Goal: Check status: Check status

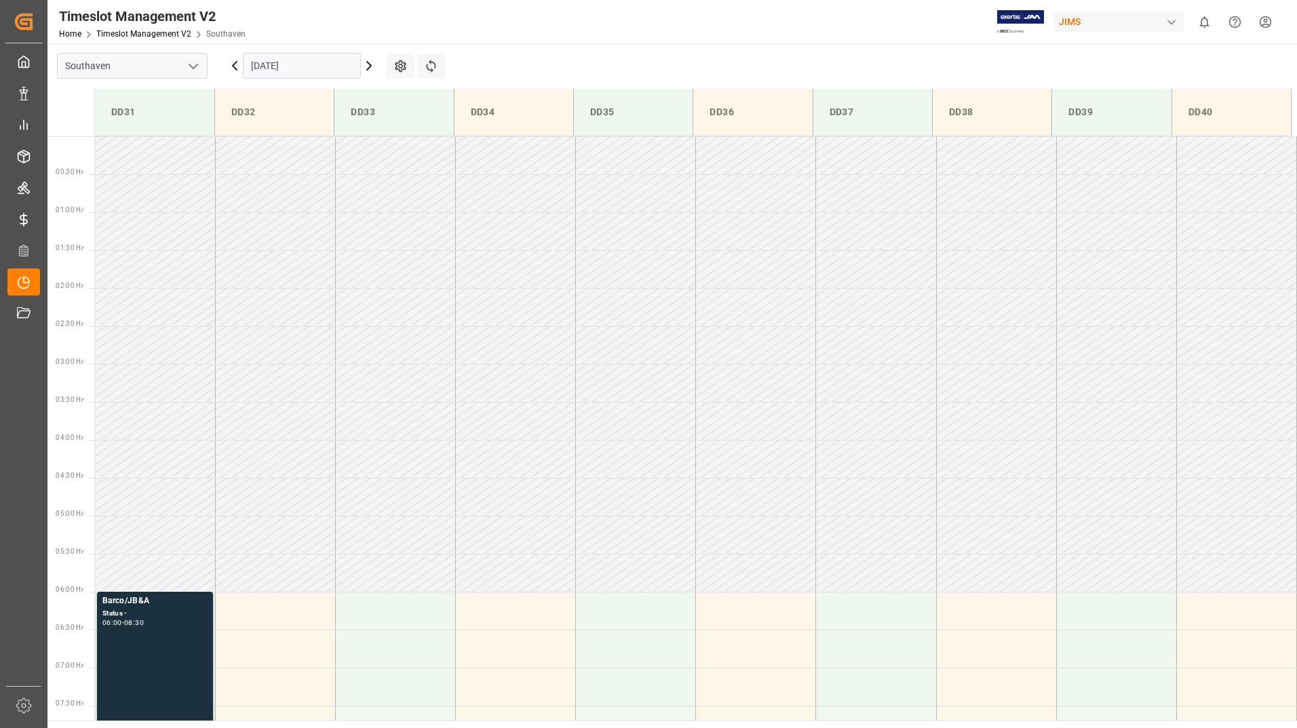
scroll to position [336, 0]
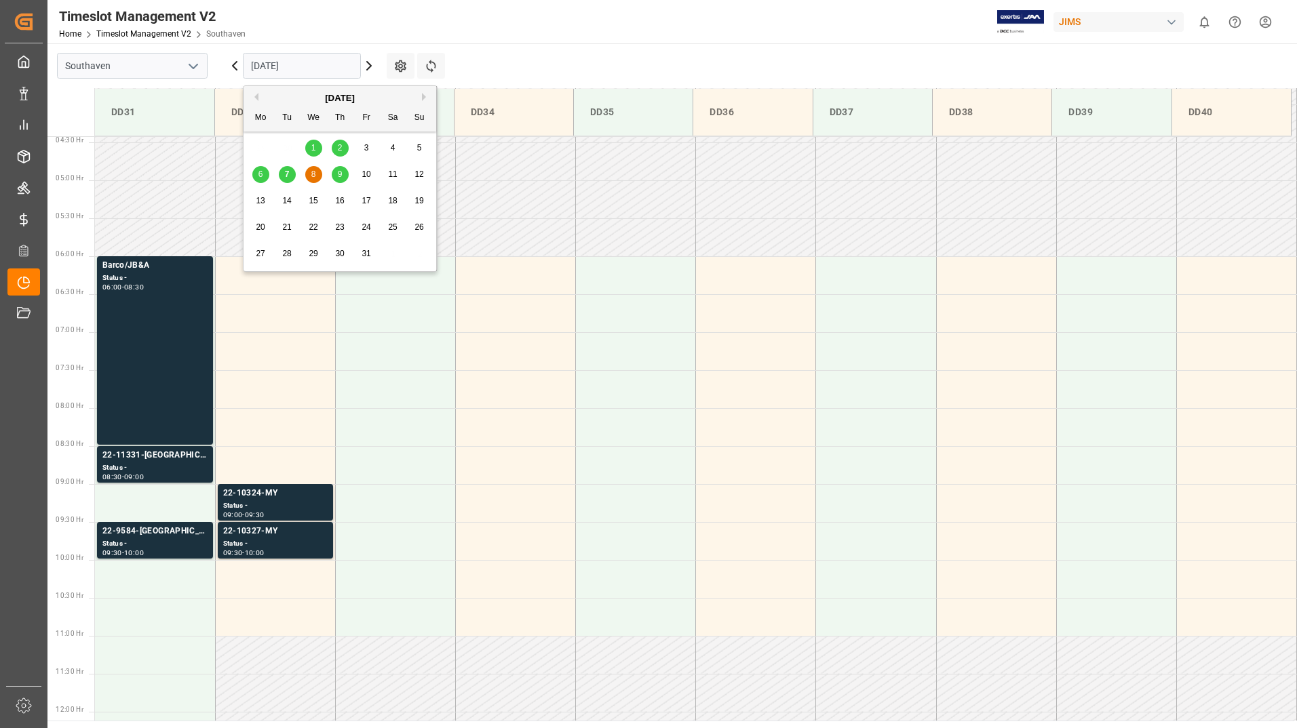
click at [308, 69] on input "[DATE]" at bounding box center [302, 66] width 118 height 26
click at [287, 204] on span "14" at bounding box center [286, 200] width 9 height 9
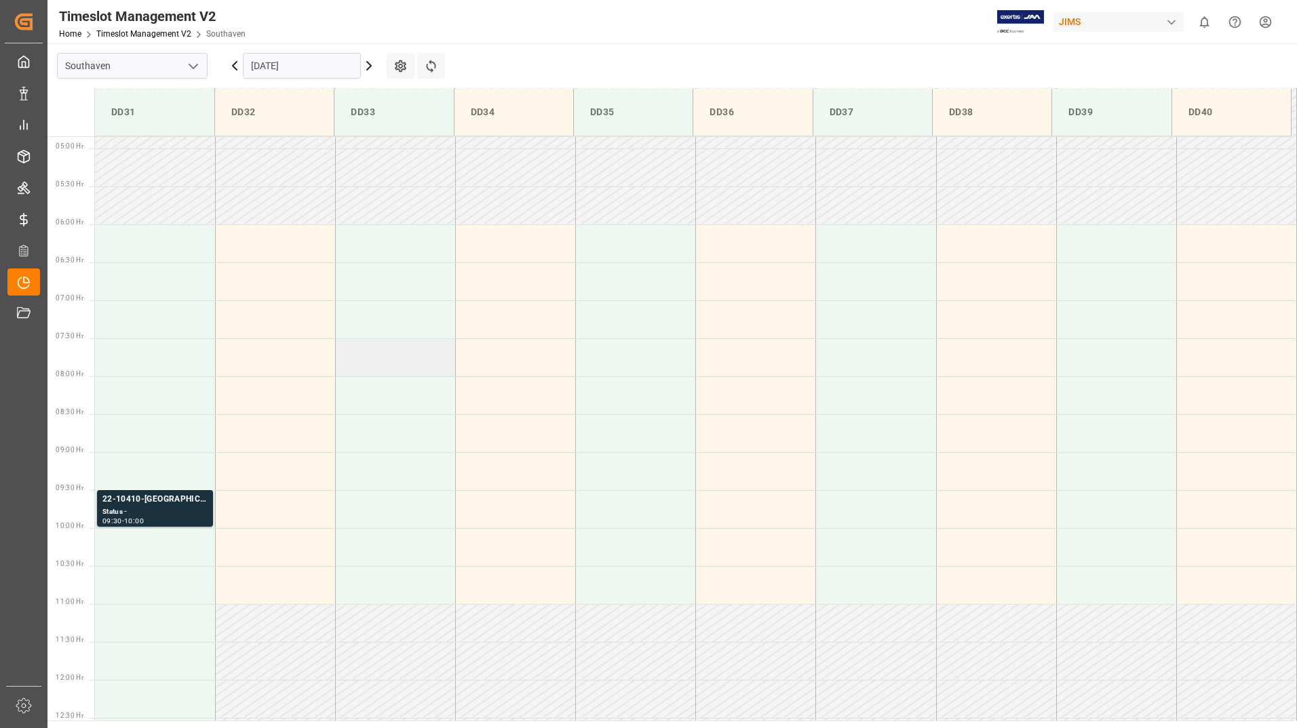
scroll to position [344, 0]
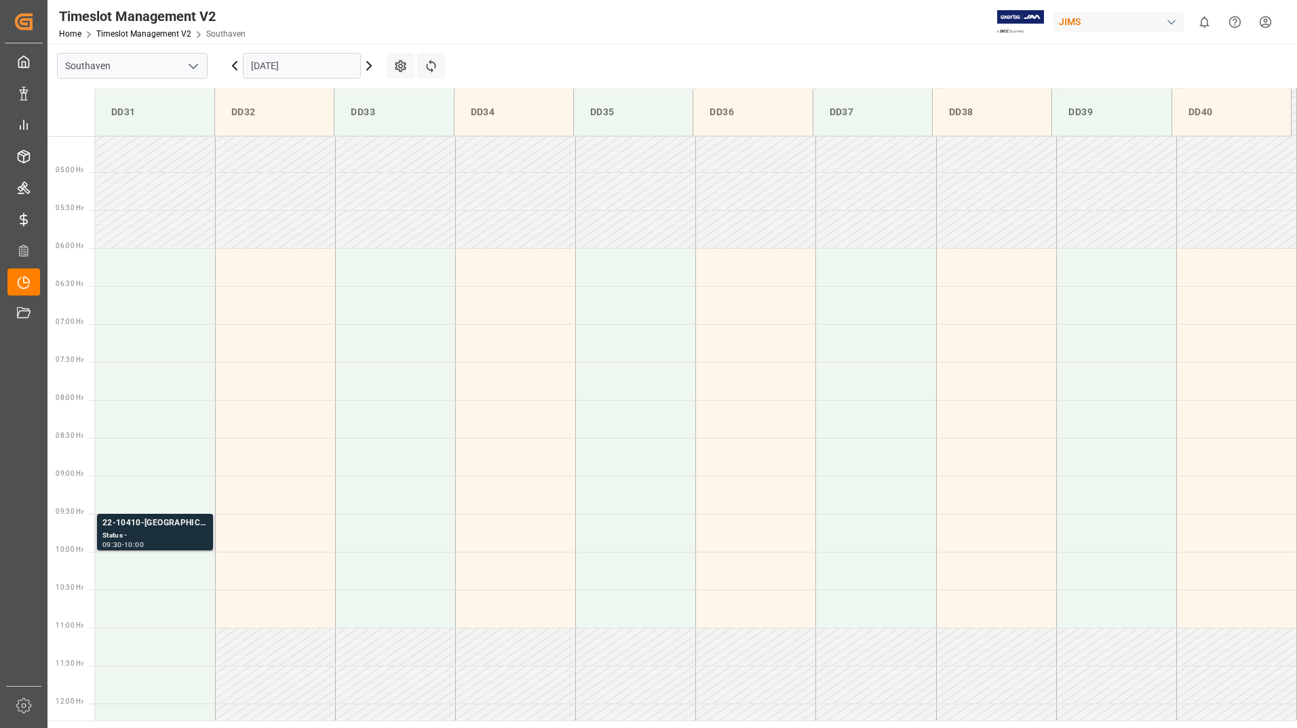
click at [175, 538] on div "Status -" at bounding box center [154, 536] width 105 height 12
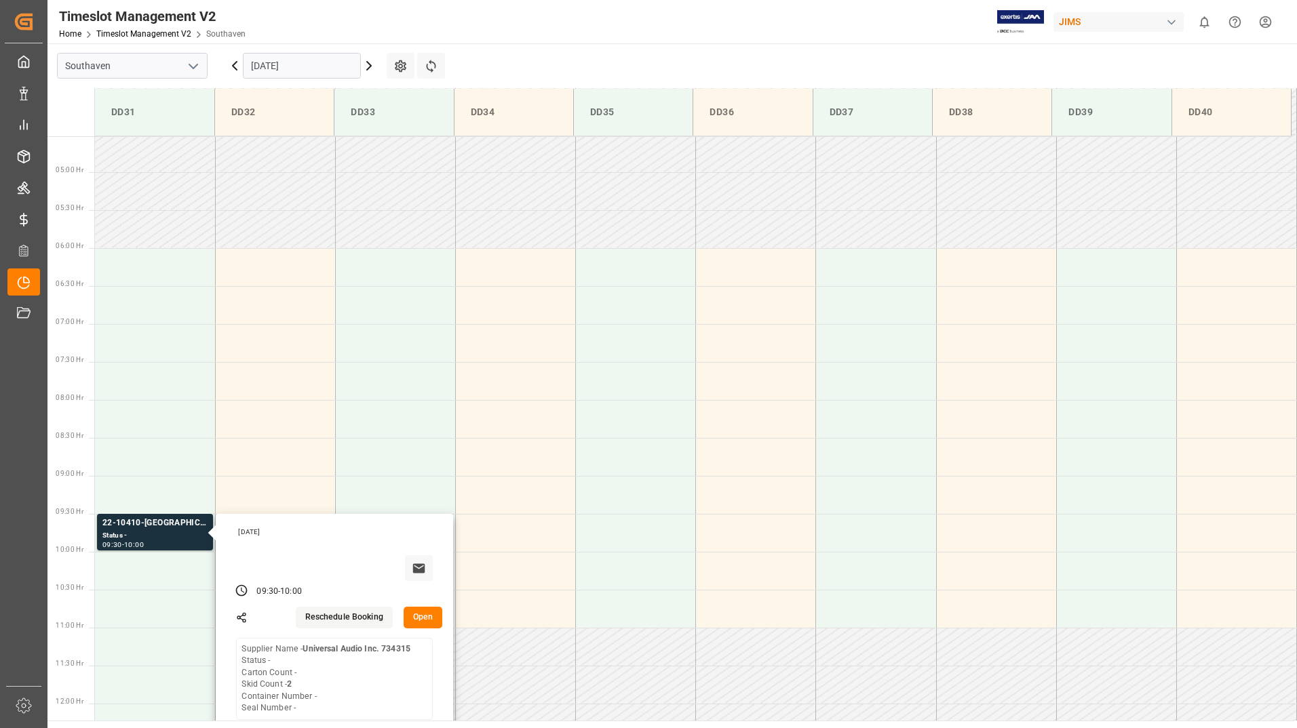
click at [236, 67] on icon at bounding box center [235, 66] width 16 height 16
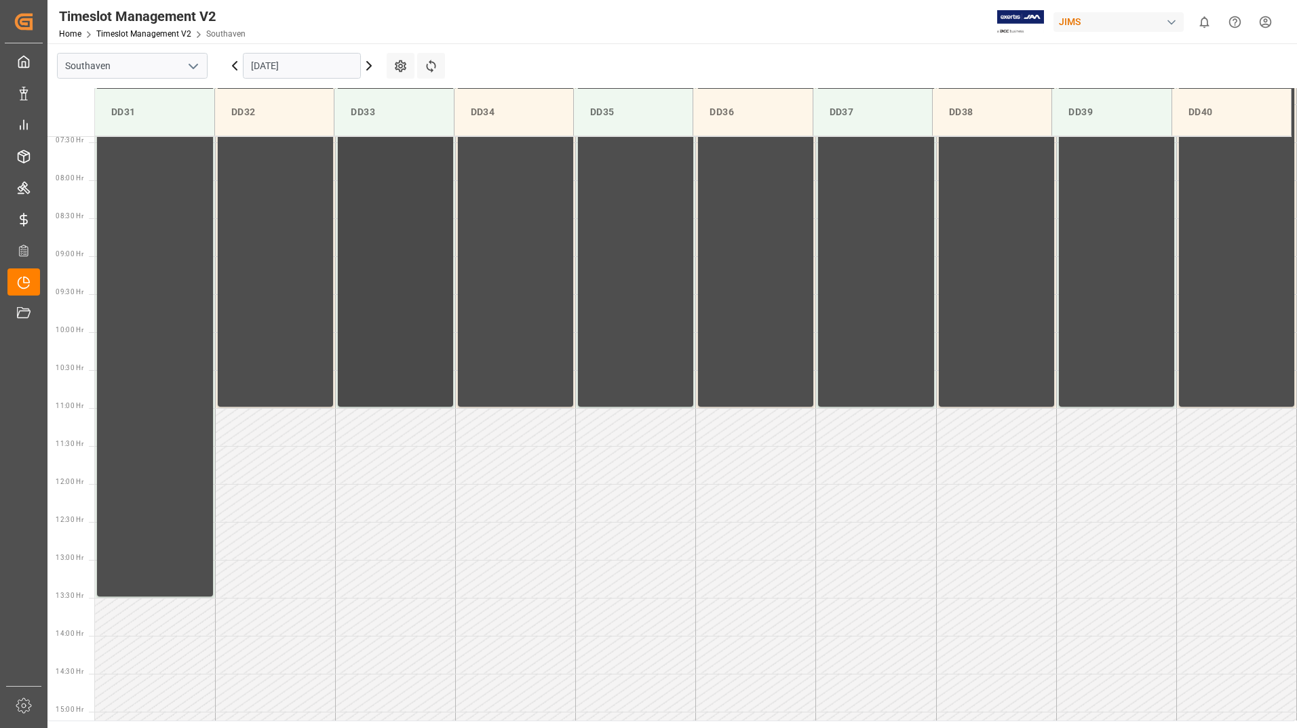
scroll to position [547, 0]
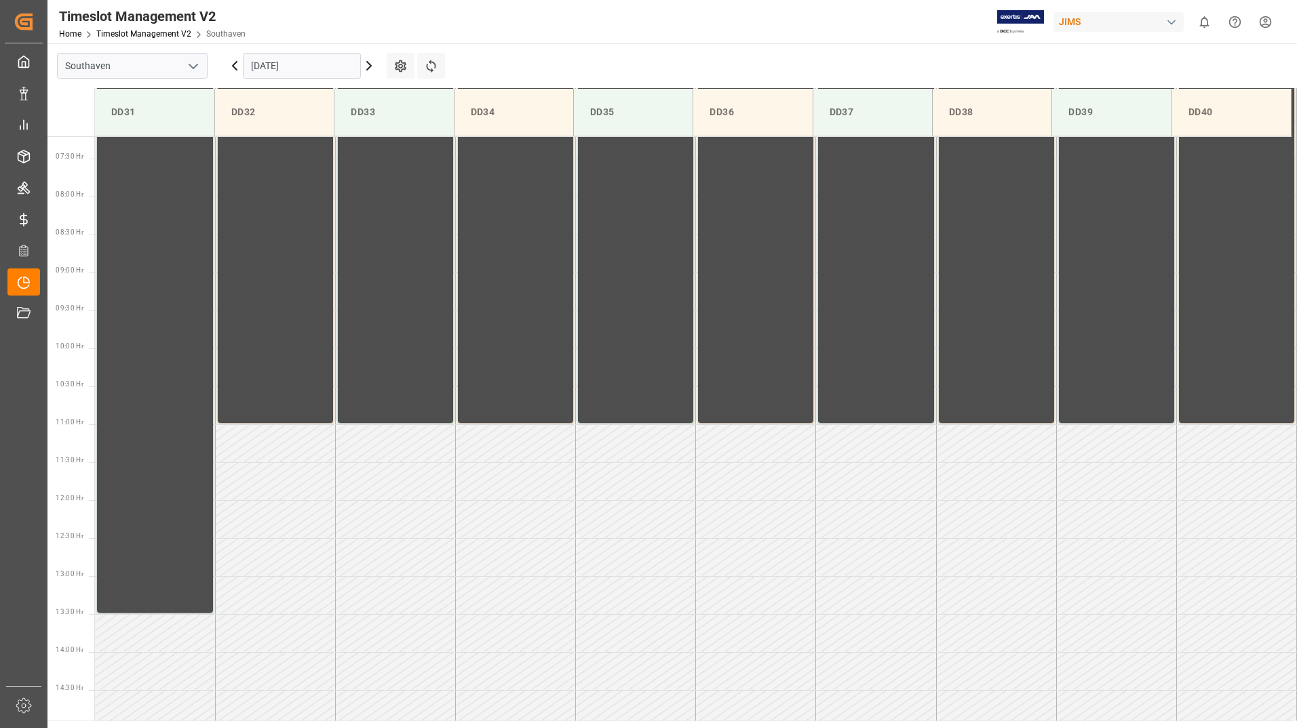
click at [370, 66] on icon at bounding box center [369, 66] width 4 height 8
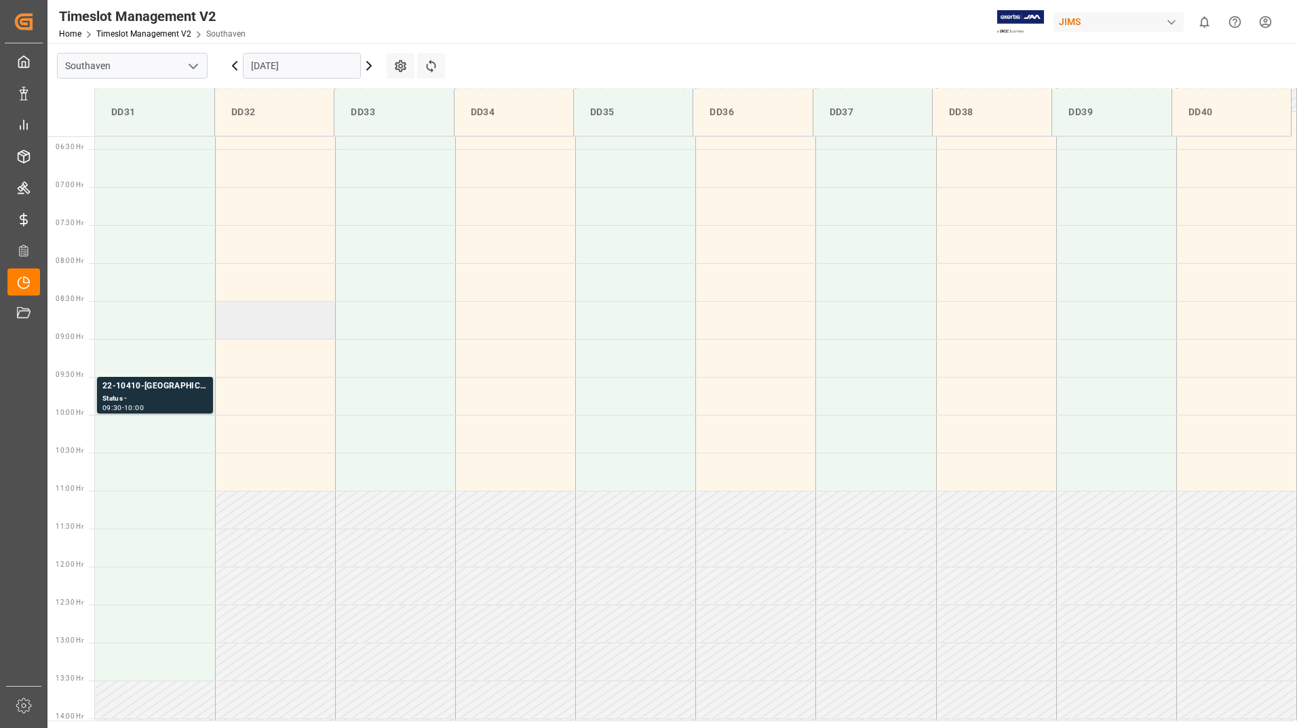
scroll to position [480, 0]
click at [433, 66] on icon at bounding box center [431, 66] width 14 height 14
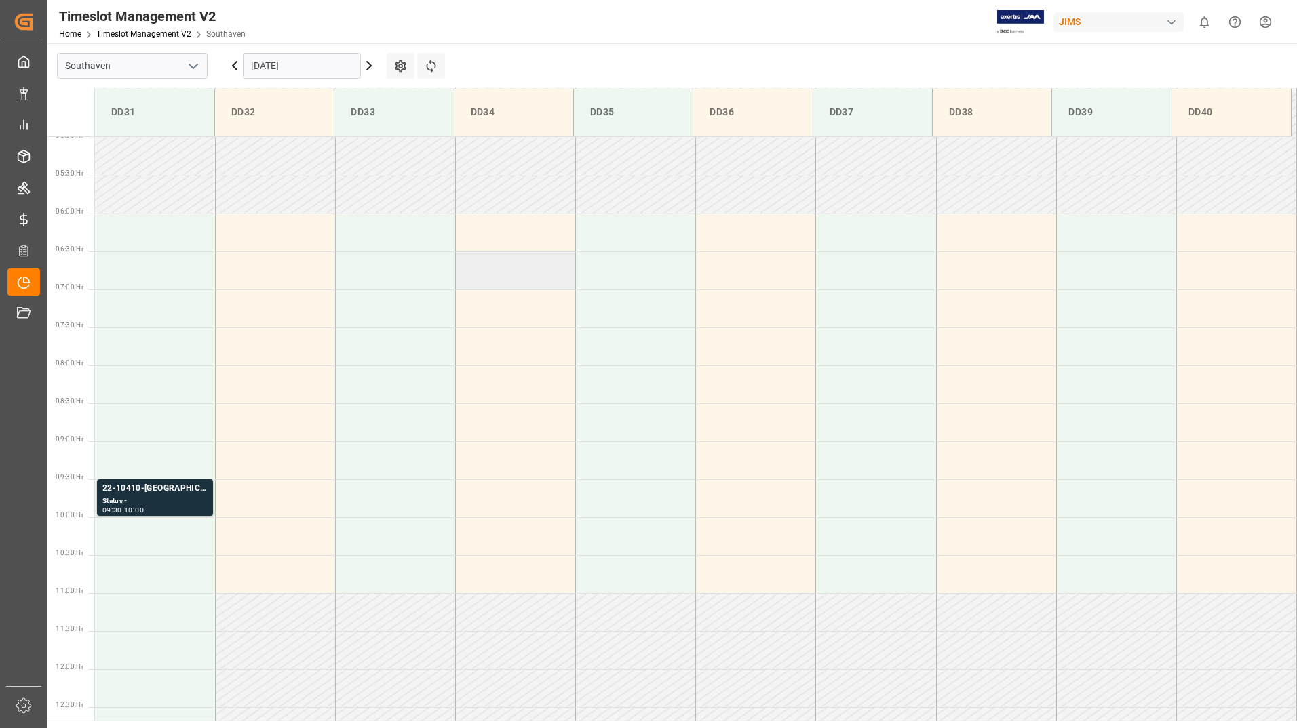
scroll to position [412, 0]
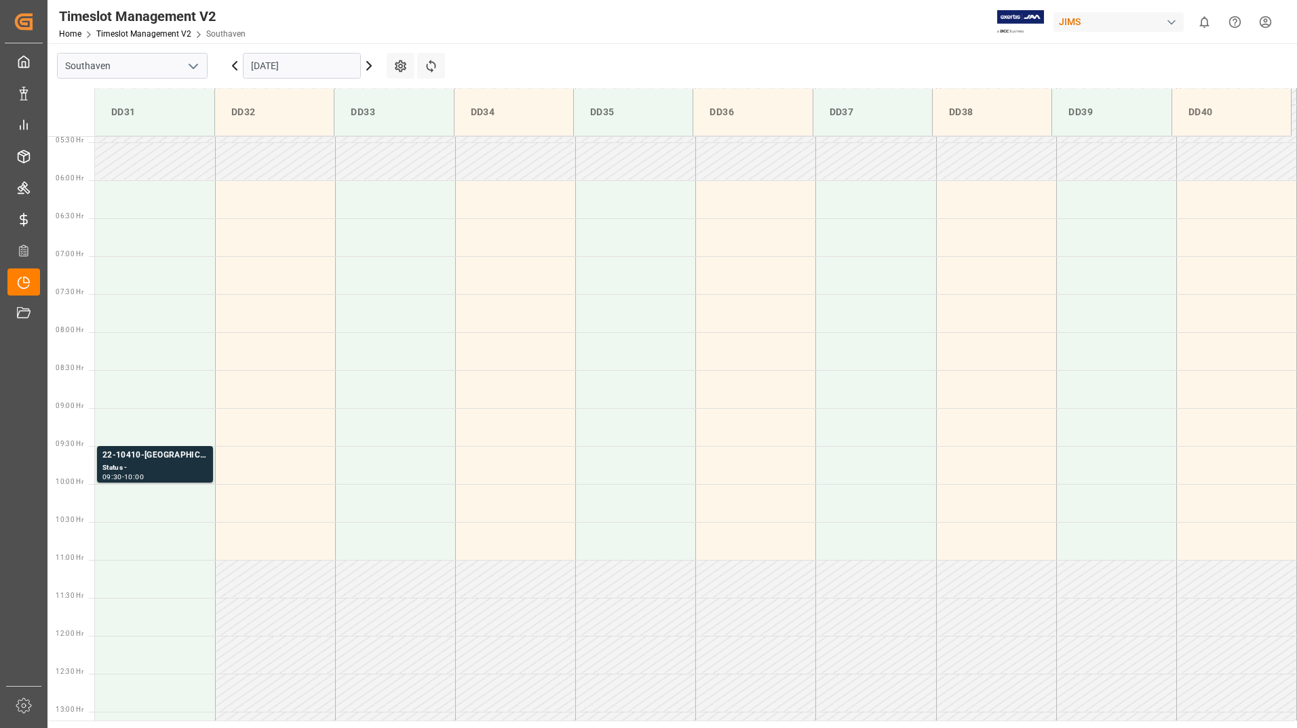
click at [298, 72] on input "[DATE]" at bounding box center [302, 66] width 118 height 26
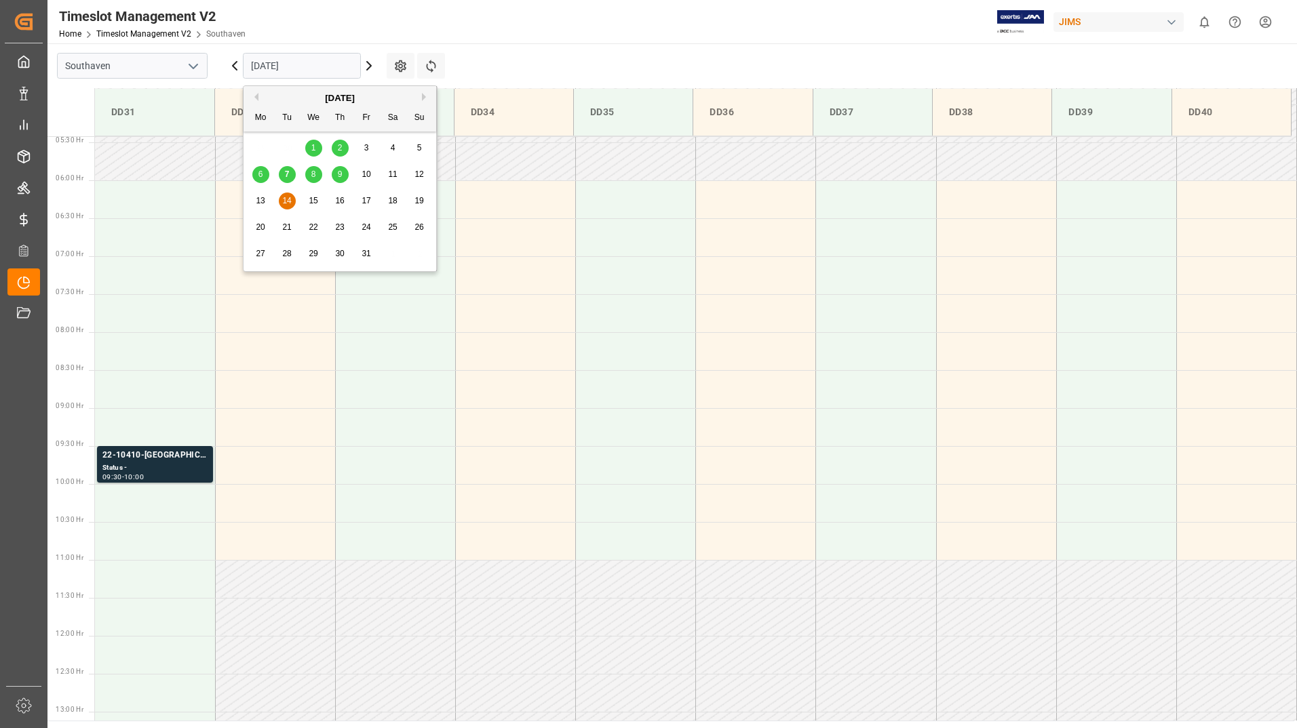
click at [313, 176] on span "8" at bounding box center [313, 174] width 5 height 9
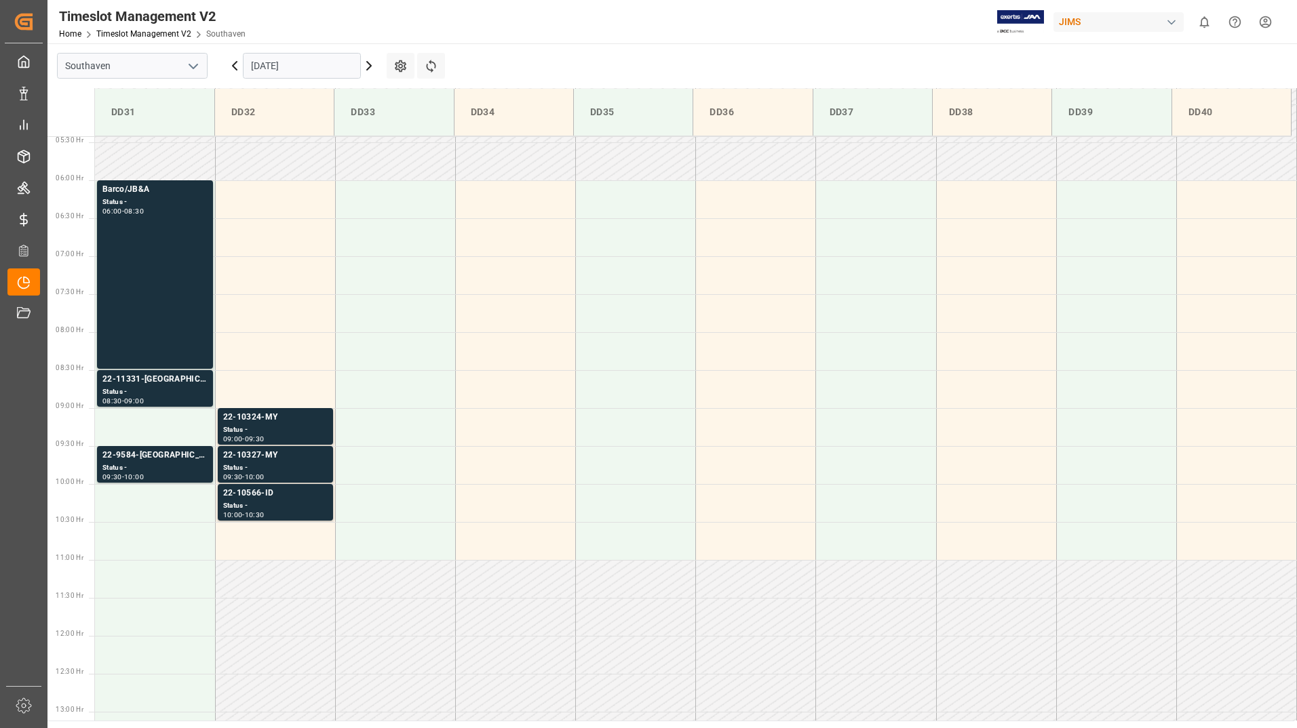
click at [309, 64] on input "[DATE]" at bounding box center [302, 66] width 118 height 26
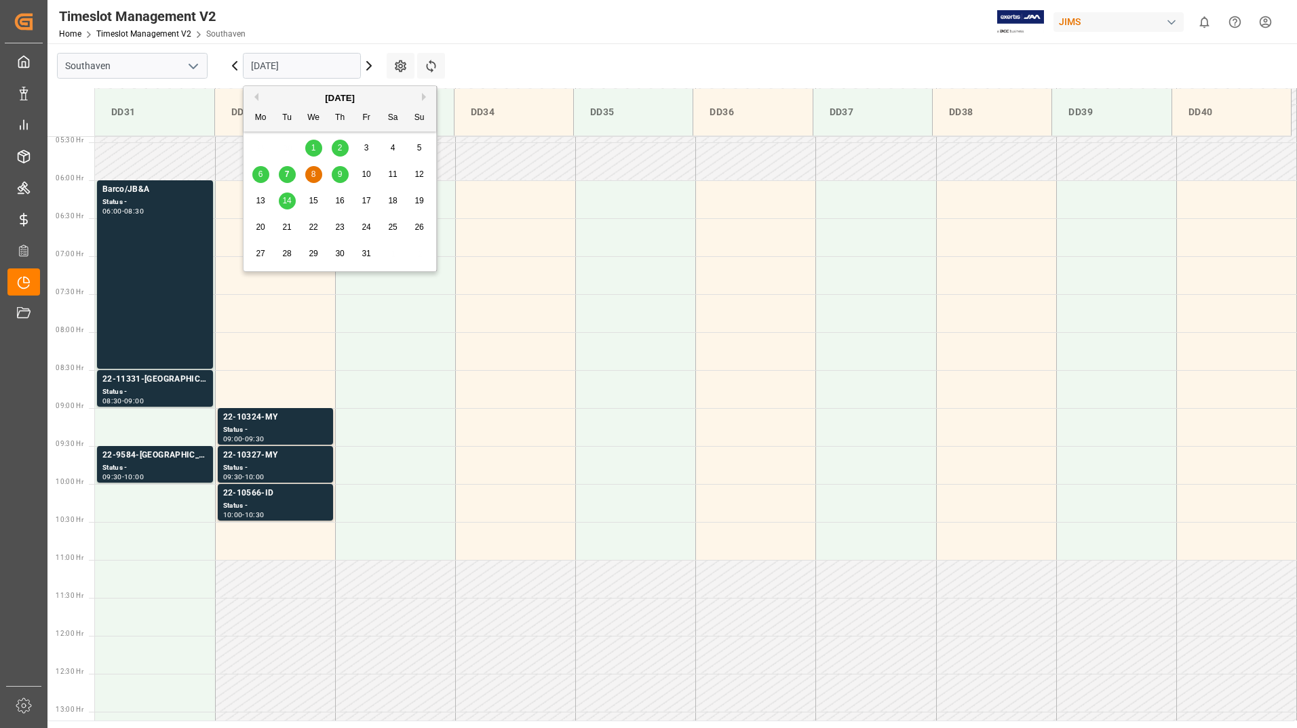
click at [340, 176] on span "9" at bounding box center [340, 174] width 5 height 9
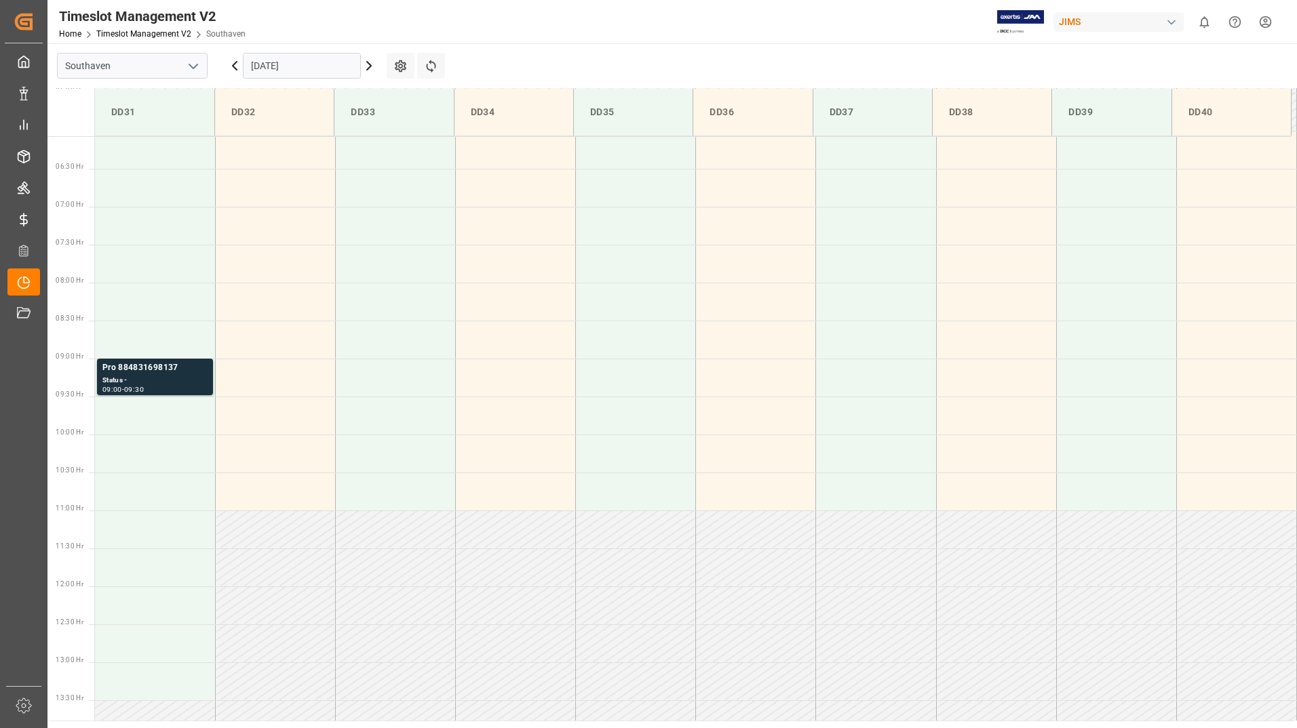
scroll to position [475, 0]
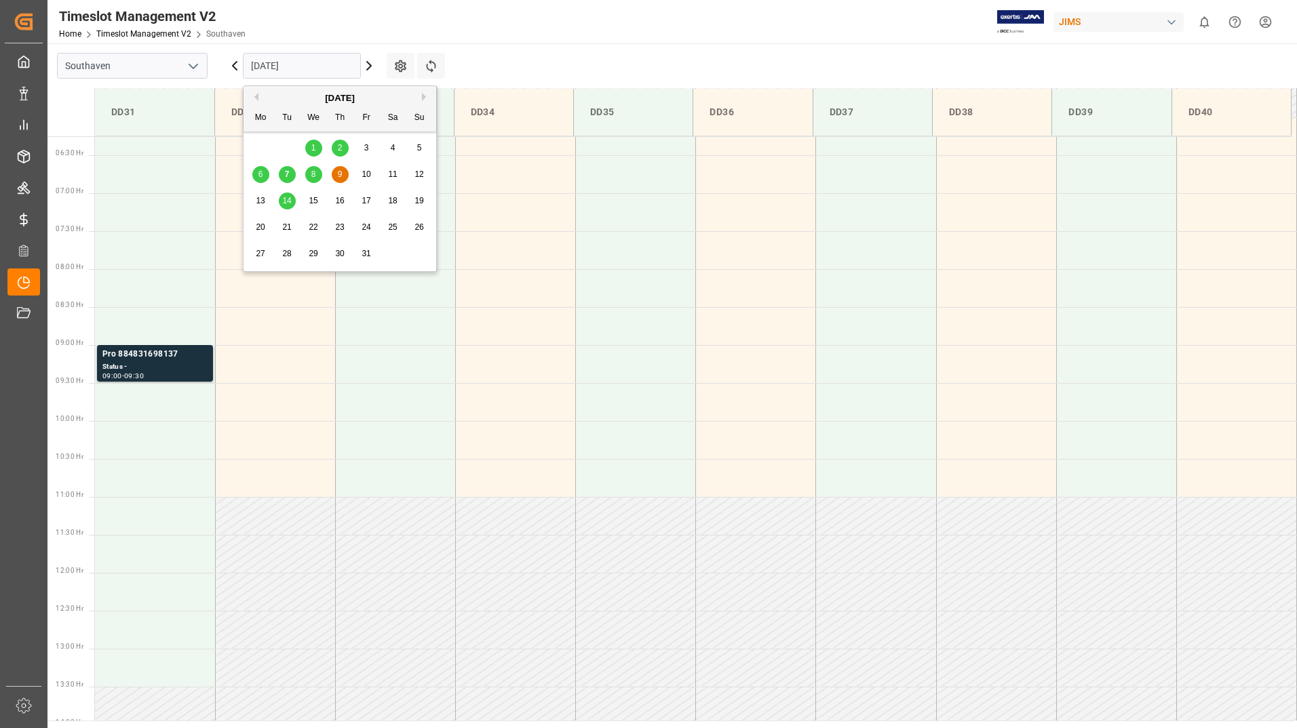
click at [311, 68] on input "[DATE]" at bounding box center [302, 66] width 118 height 26
click at [286, 201] on span "14" at bounding box center [286, 200] width 9 height 9
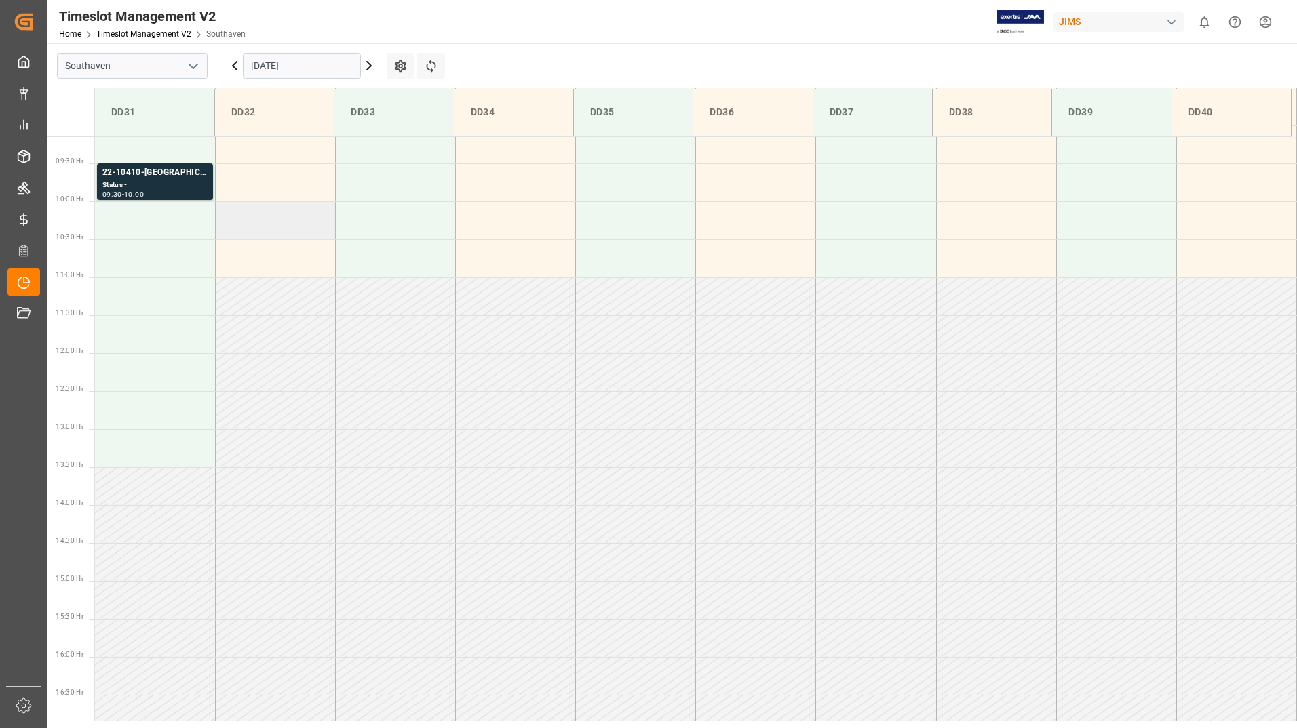
scroll to position [547, 0]
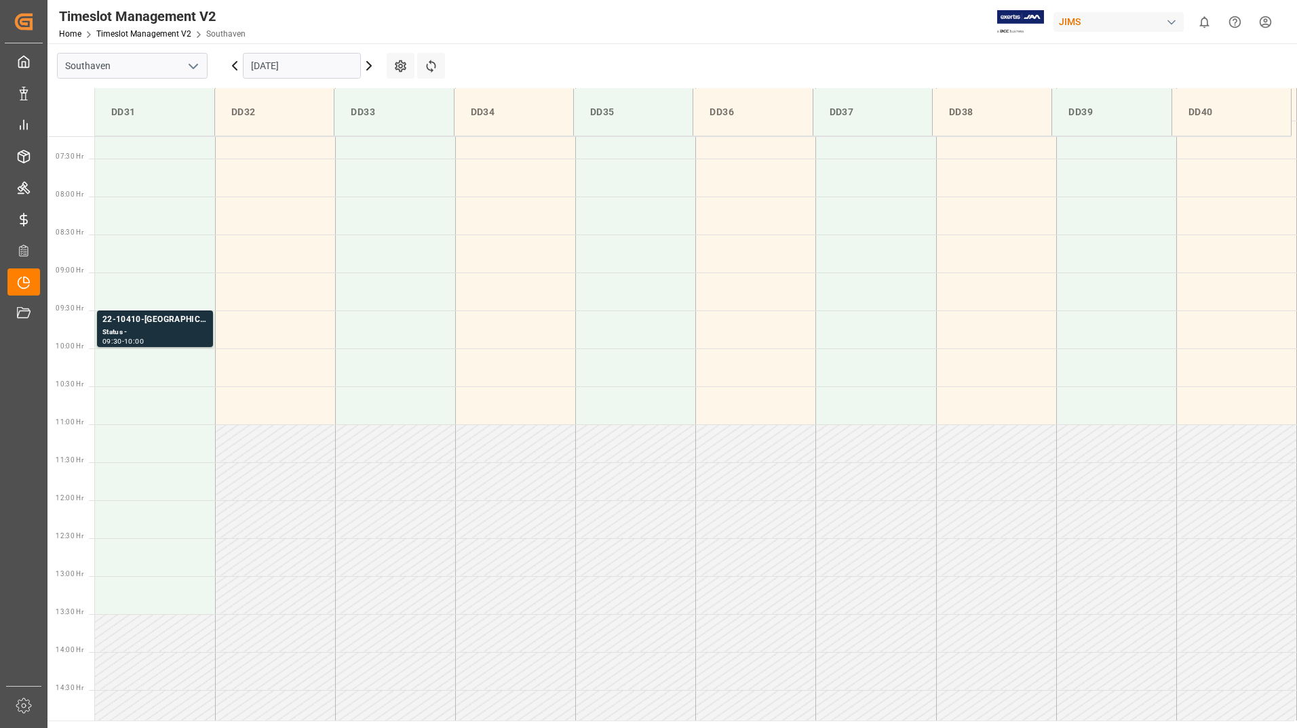
click at [310, 64] on input "[DATE]" at bounding box center [302, 66] width 118 height 26
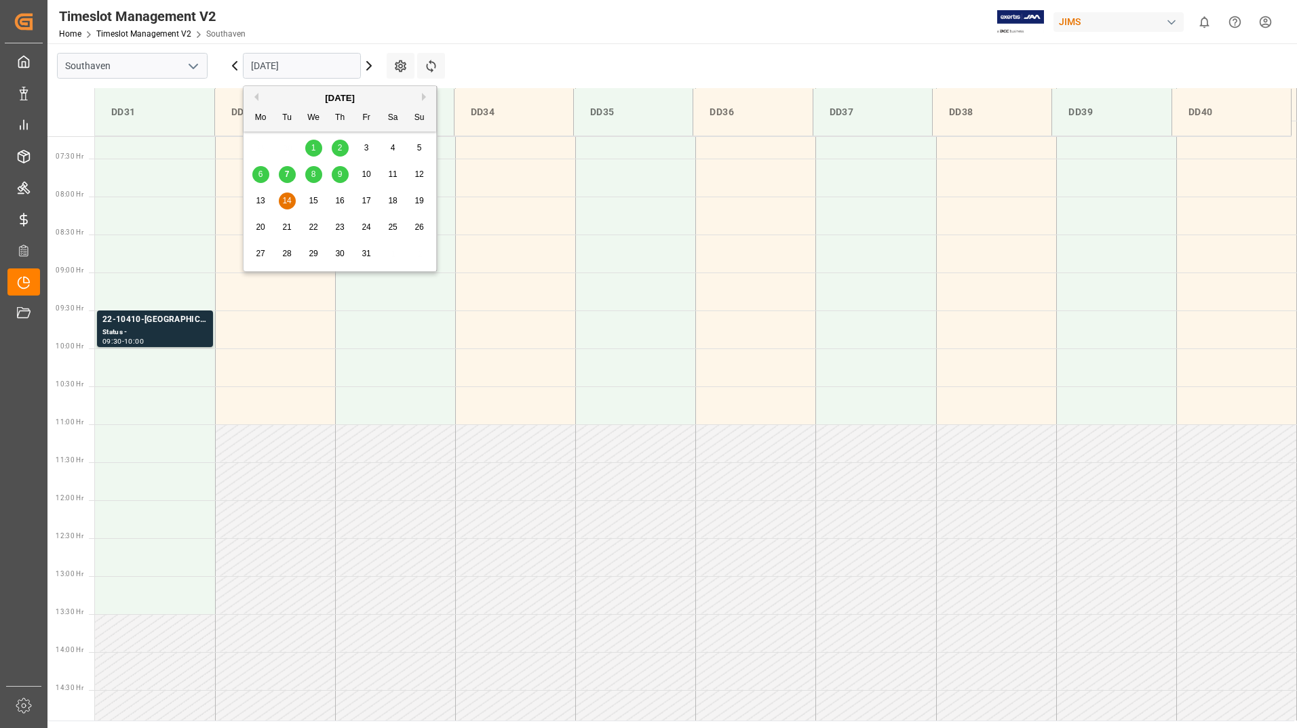
click at [285, 174] on span "7" at bounding box center [287, 174] width 5 height 9
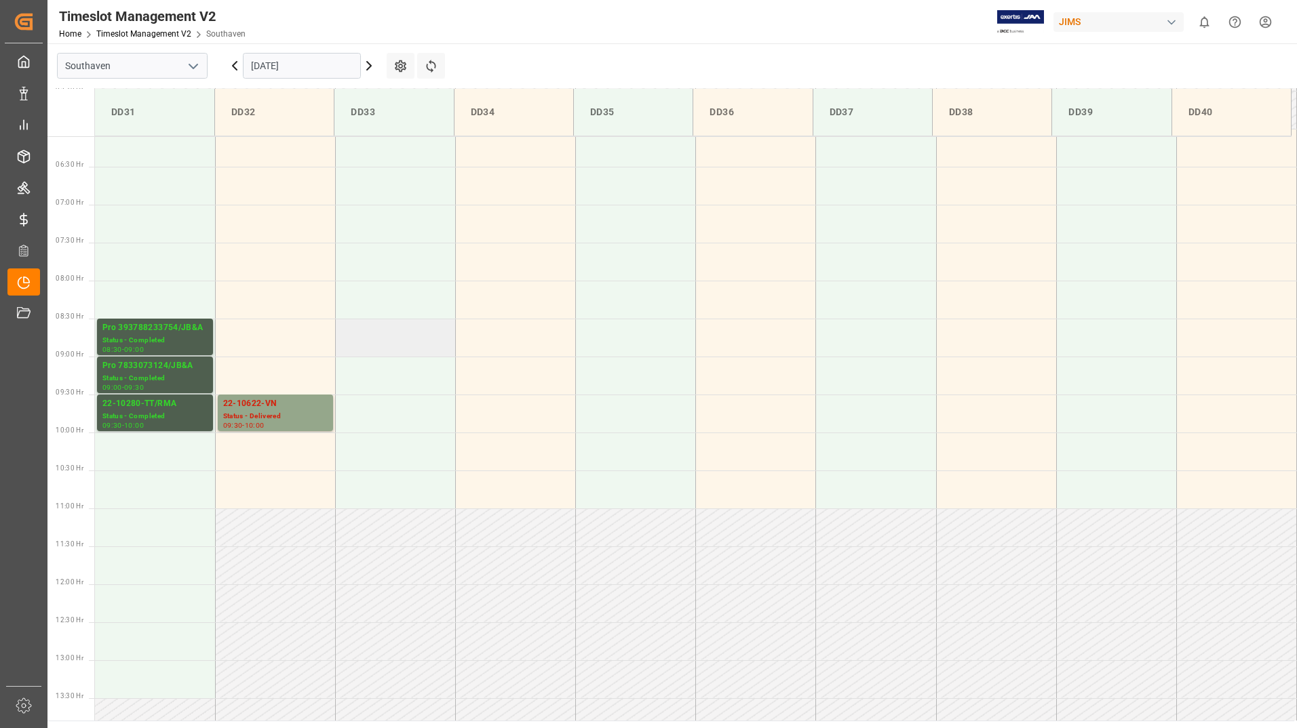
scroll to position [412, 0]
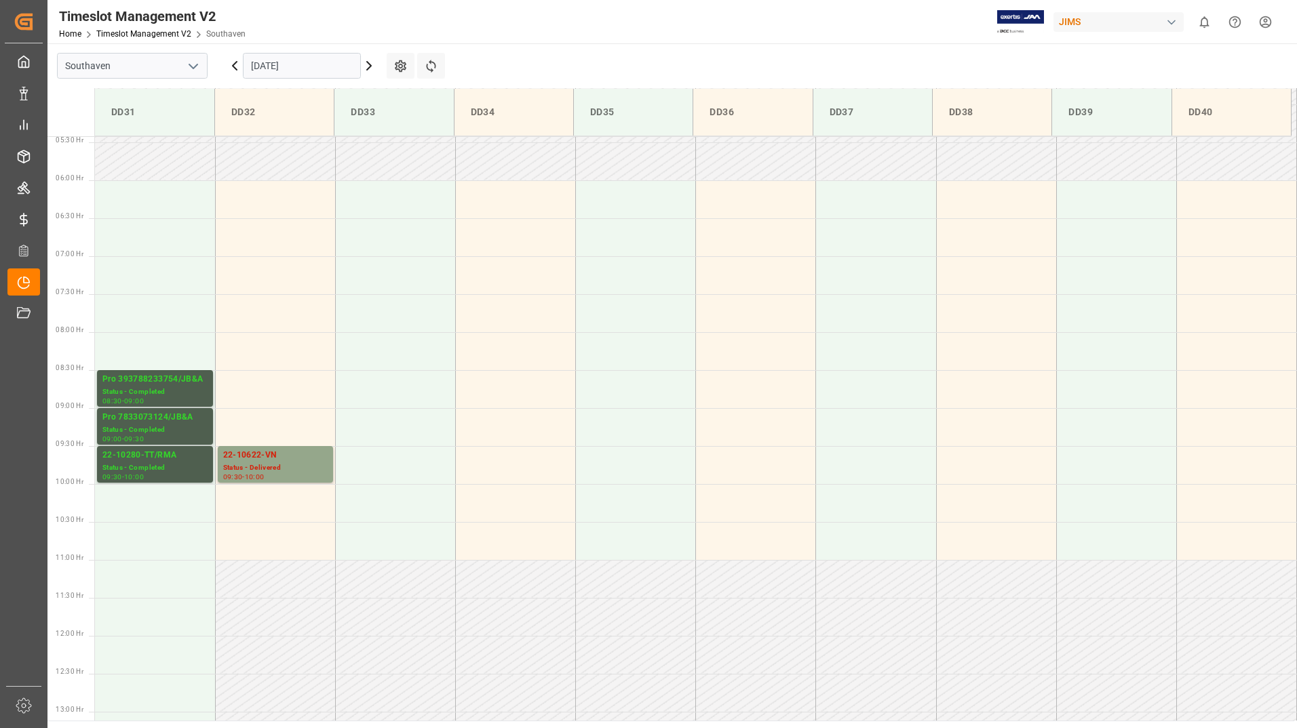
click at [305, 69] on input "[DATE]" at bounding box center [302, 66] width 118 height 26
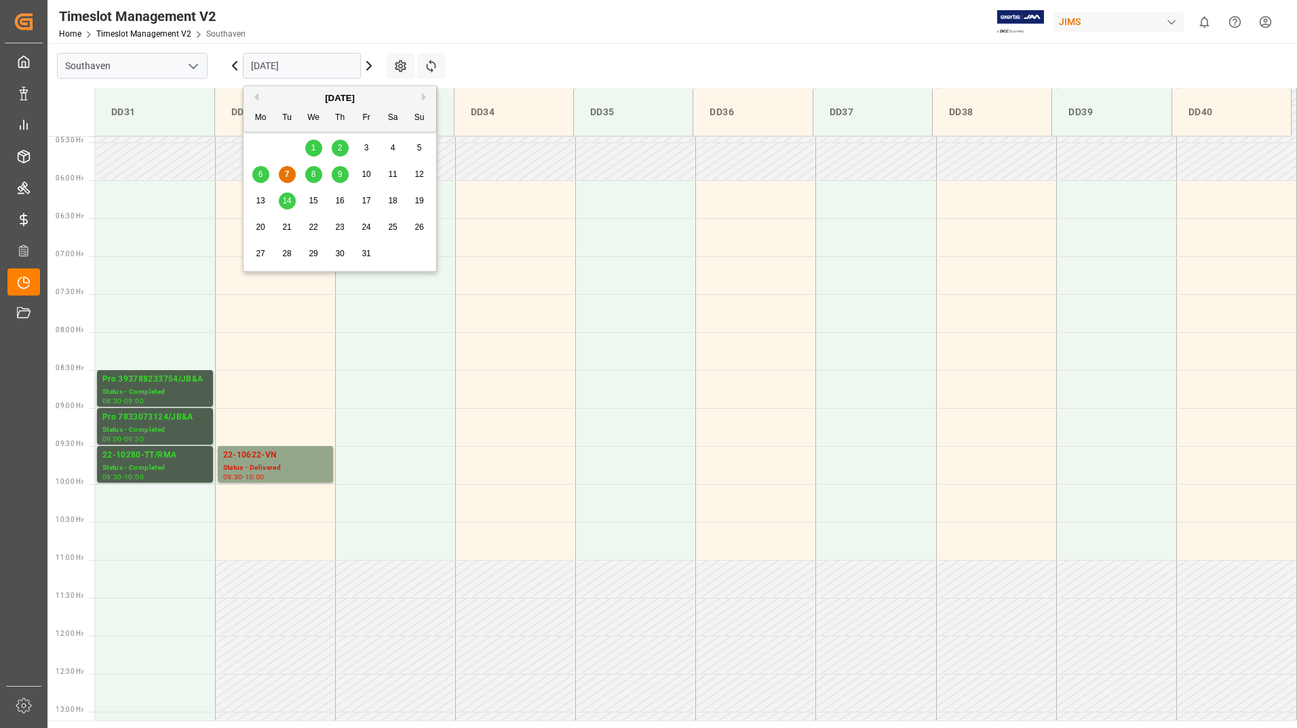
click at [338, 175] on span "9" at bounding box center [340, 174] width 5 height 9
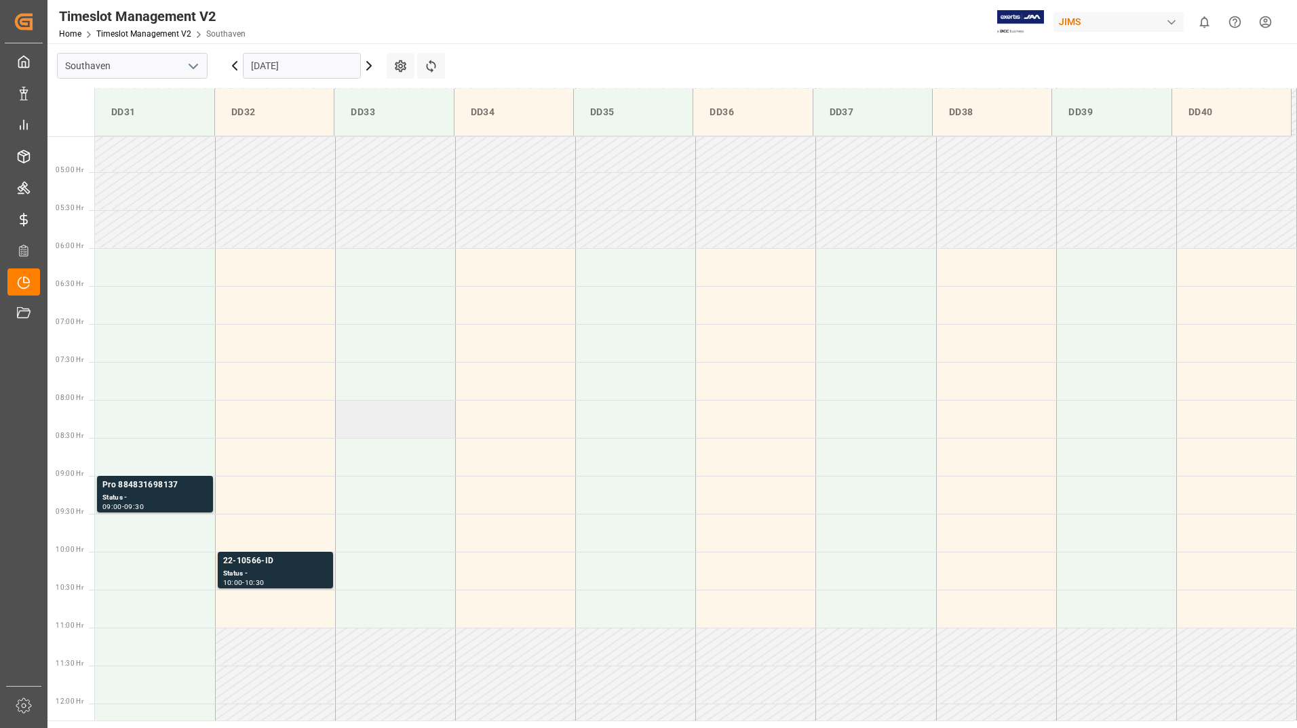
scroll to position [480, 0]
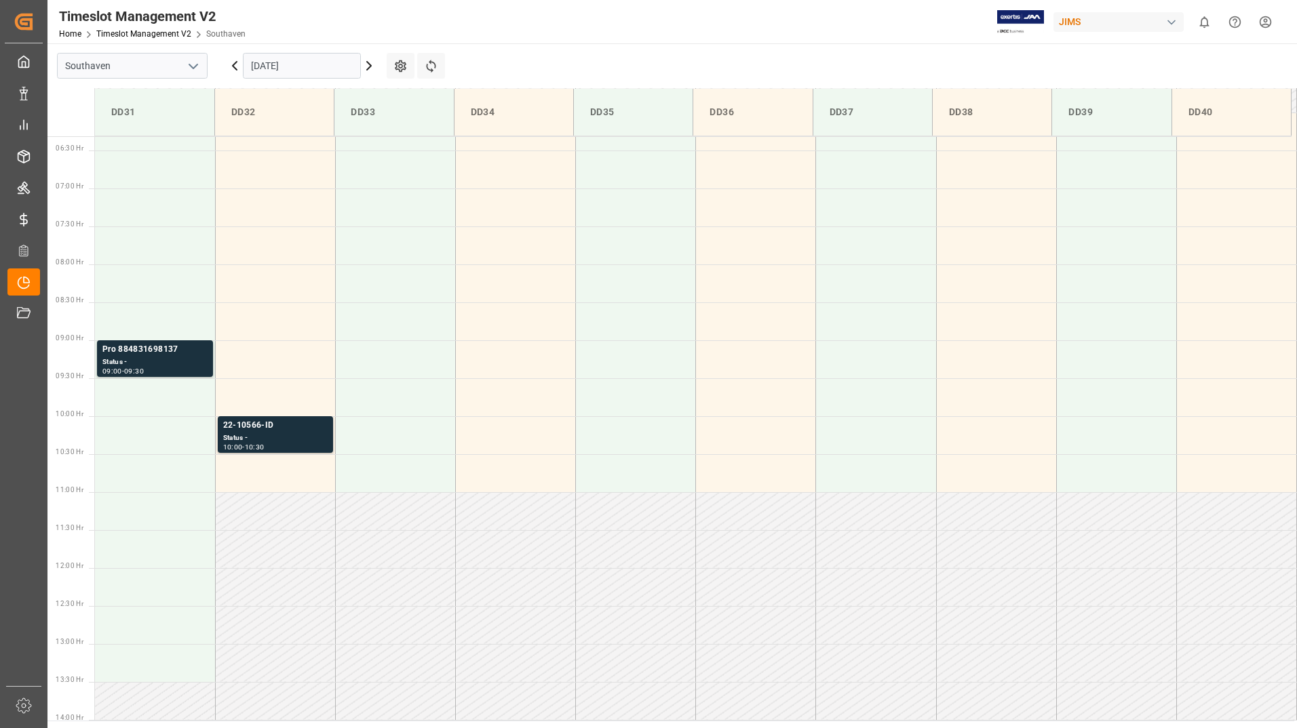
click at [236, 71] on icon at bounding box center [235, 66] width 16 height 16
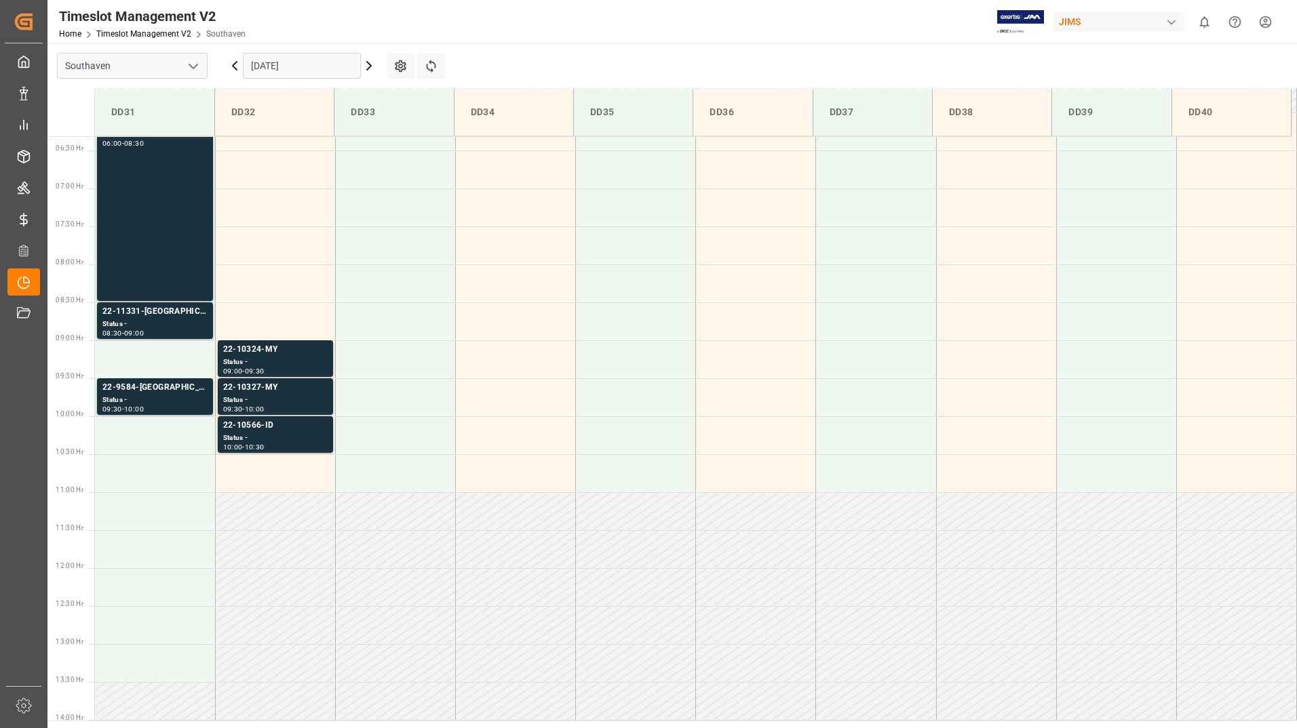
click at [235, 65] on icon at bounding box center [235, 66] width 16 height 16
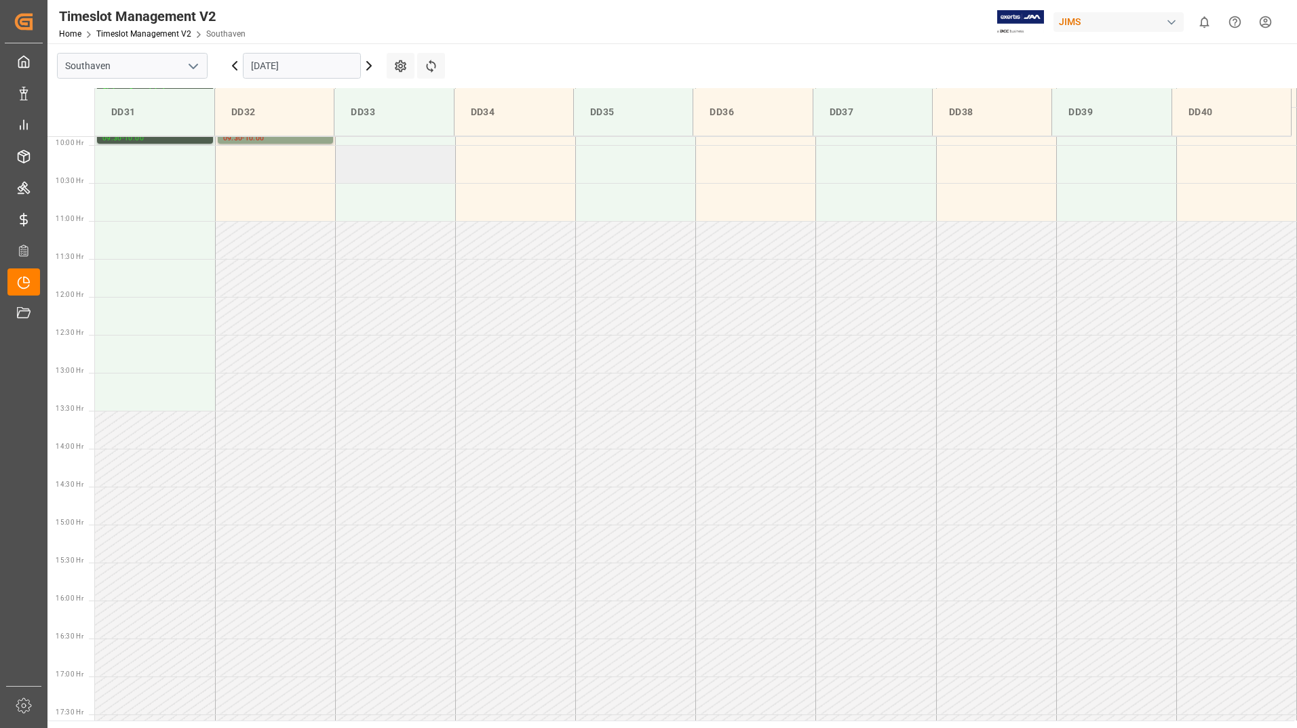
scroll to position [547, 0]
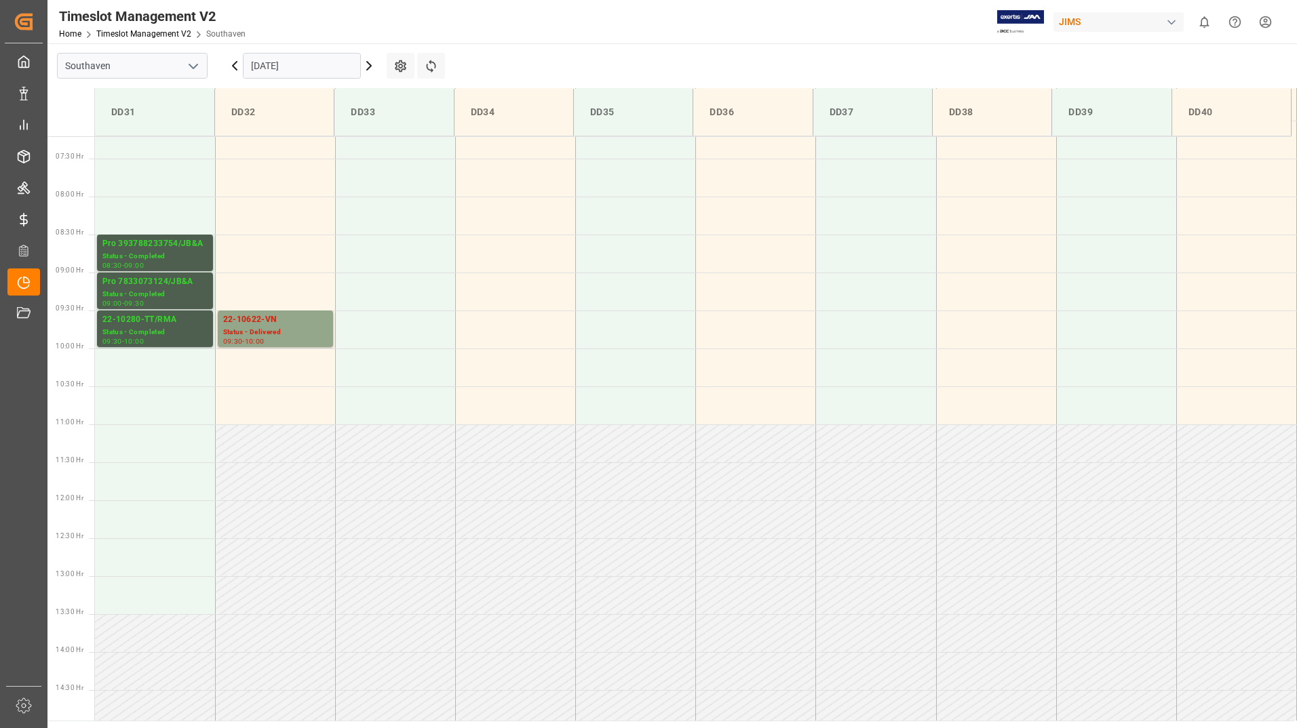
click at [371, 66] on icon at bounding box center [369, 66] width 4 height 8
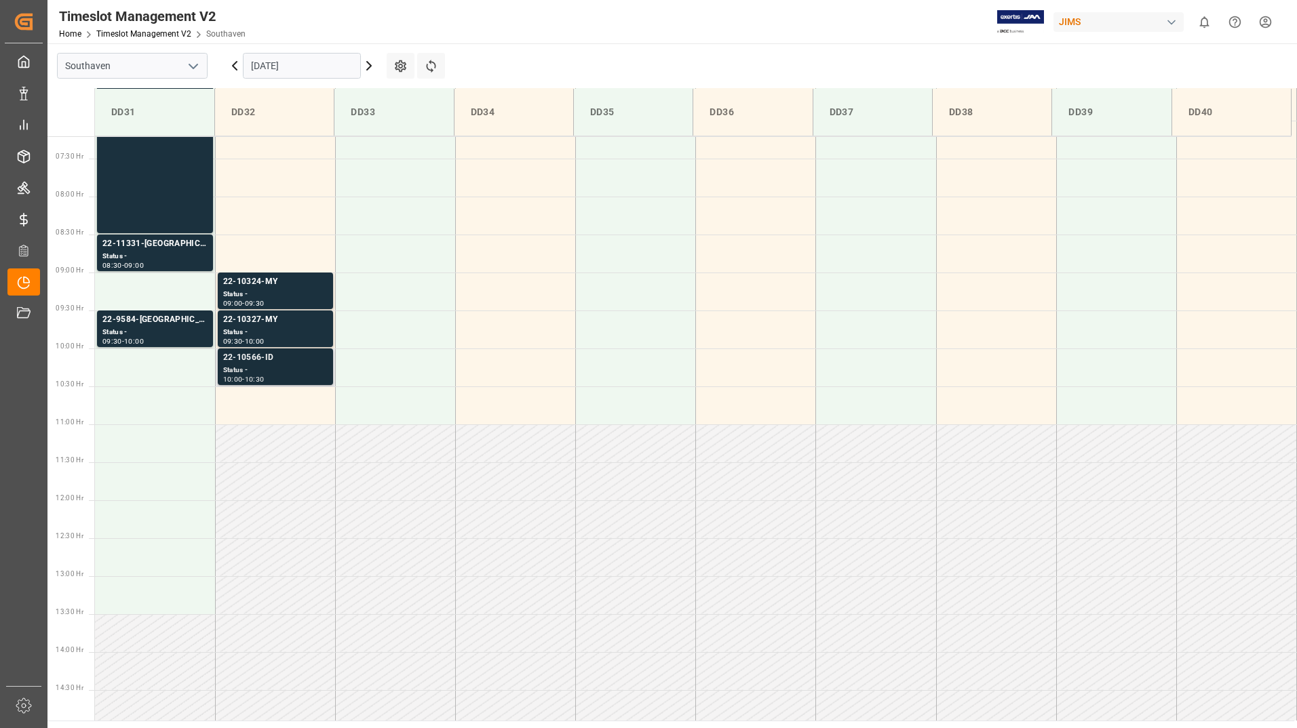
click at [297, 369] on div "Status -" at bounding box center [275, 371] width 104 height 12
click at [296, 330] on div "Status -" at bounding box center [275, 333] width 104 height 12
click at [292, 333] on div "Status -" at bounding box center [275, 333] width 104 height 12
click at [294, 294] on div "Status -" at bounding box center [275, 295] width 104 height 12
click at [294, 293] on div "Status -" at bounding box center [275, 295] width 104 height 12
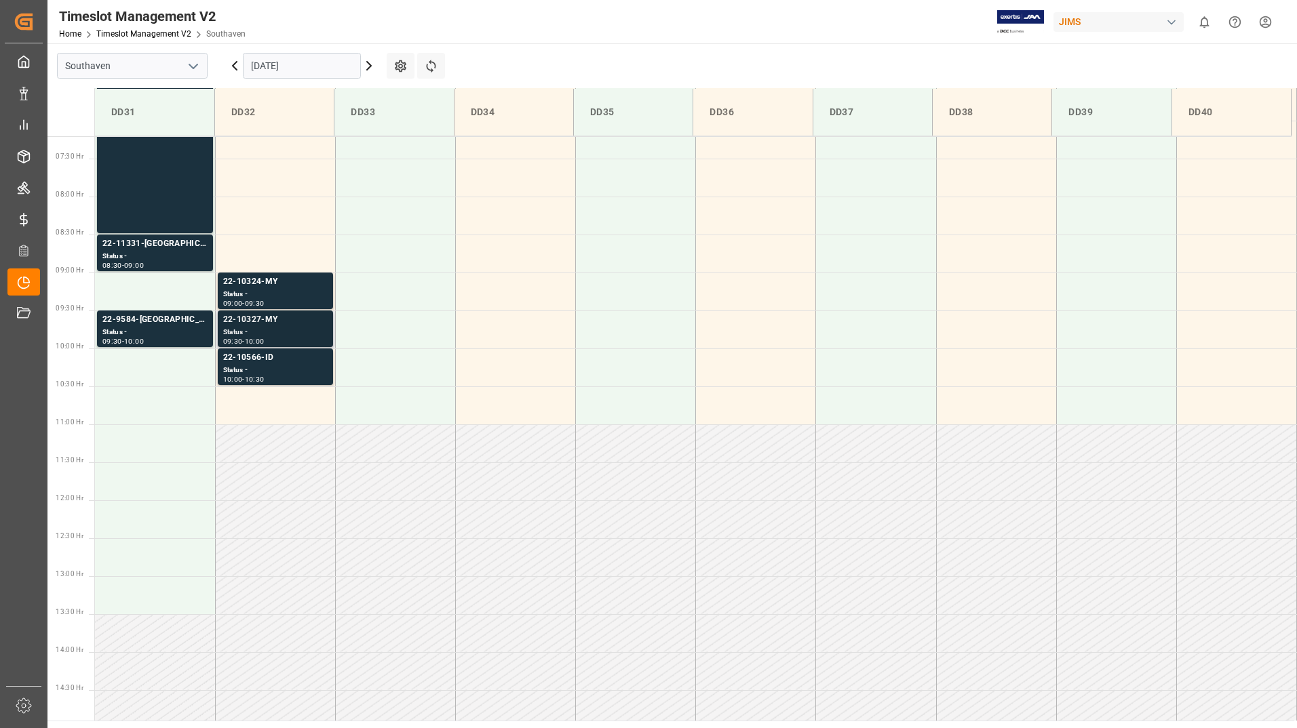
click at [299, 328] on div "Status -" at bounding box center [275, 333] width 104 height 12
click at [296, 366] on div "Status -" at bounding box center [275, 371] width 104 height 12
click at [369, 67] on icon at bounding box center [369, 66] width 4 height 8
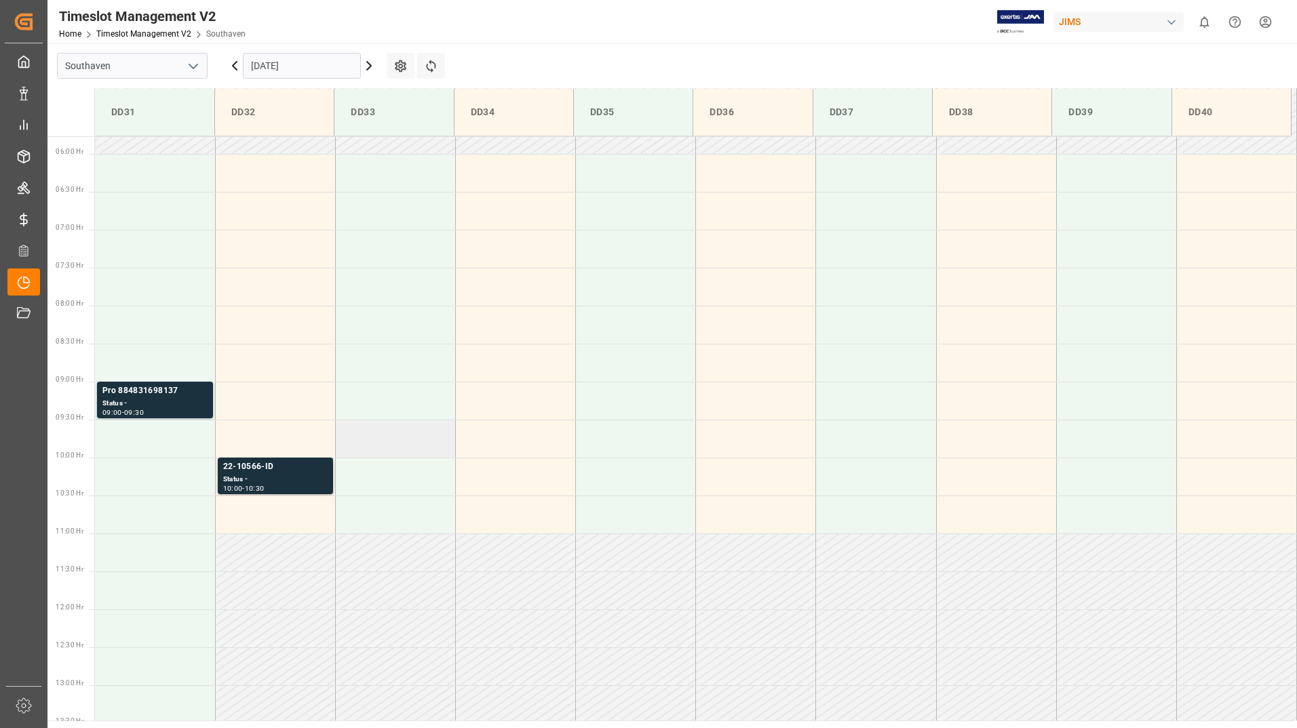
scroll to position [412, 0]
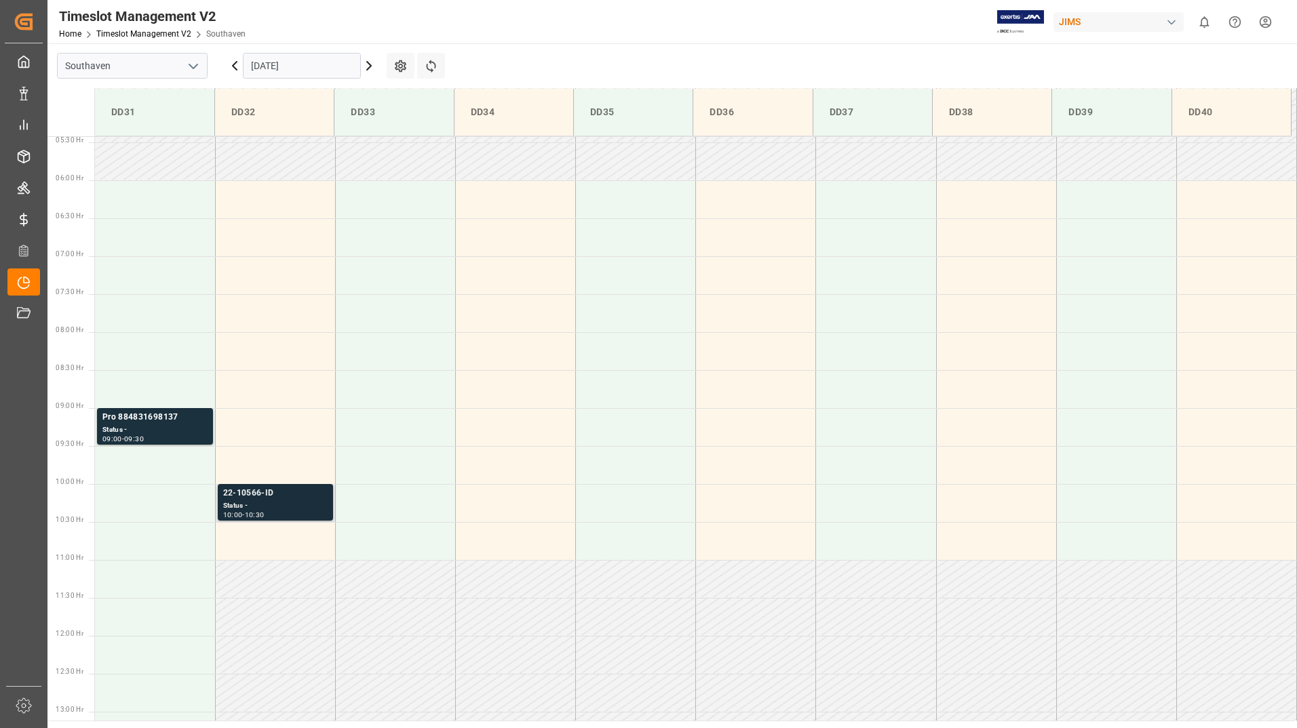
click at [292, 499] on div "22-10566-ID" at bounding box center [275, 494] width 104 height 14
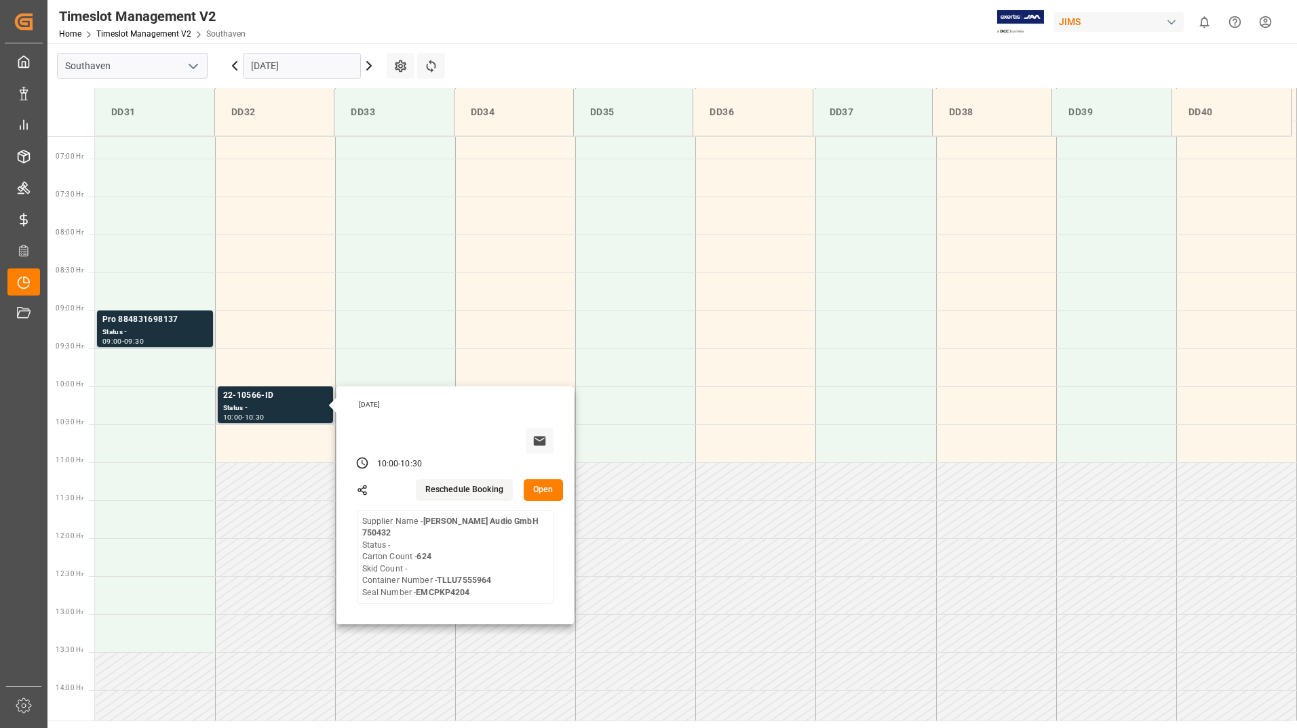
scroll to position [480, 0]
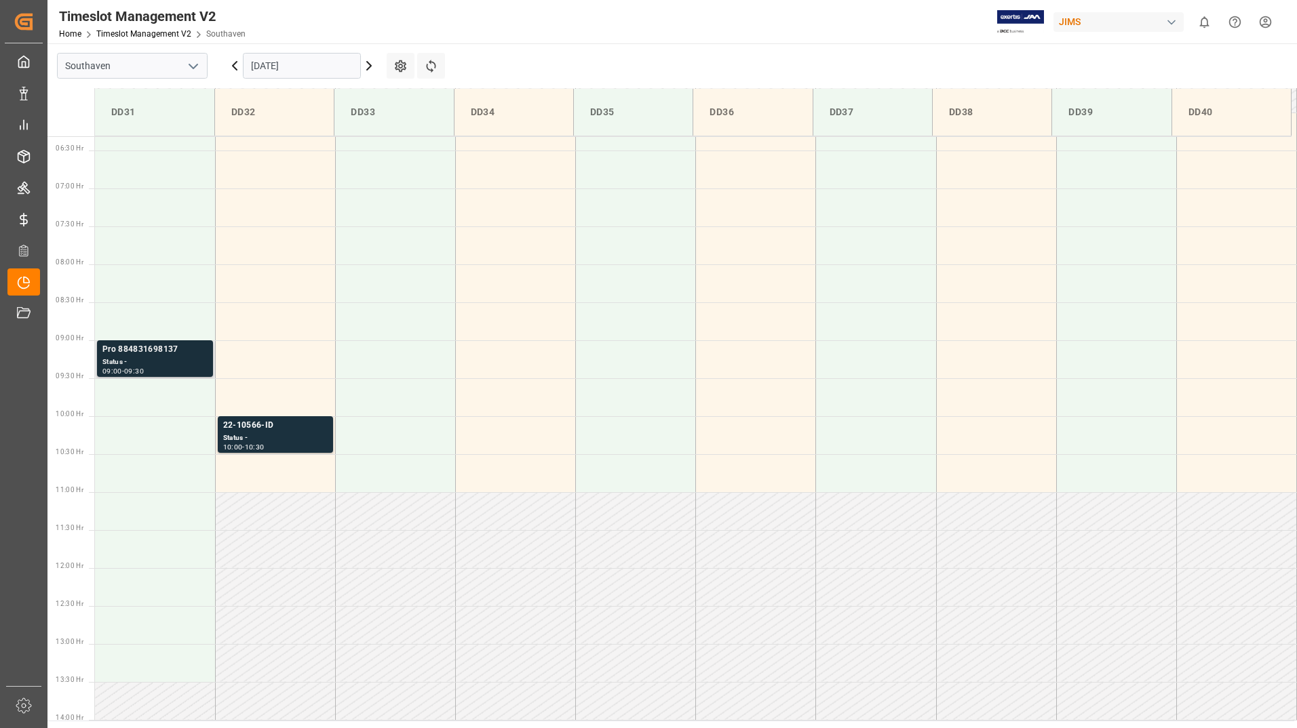
click at [187, 363] on div "Status -" at bounding box center [154, 363] width 105 height 12
click at [298, 443] on div "Status -" at bounding box center [275, 439] width 104 height 12
click at [235, 68] on icon at bounding box center [235, 66] width 4 height 8
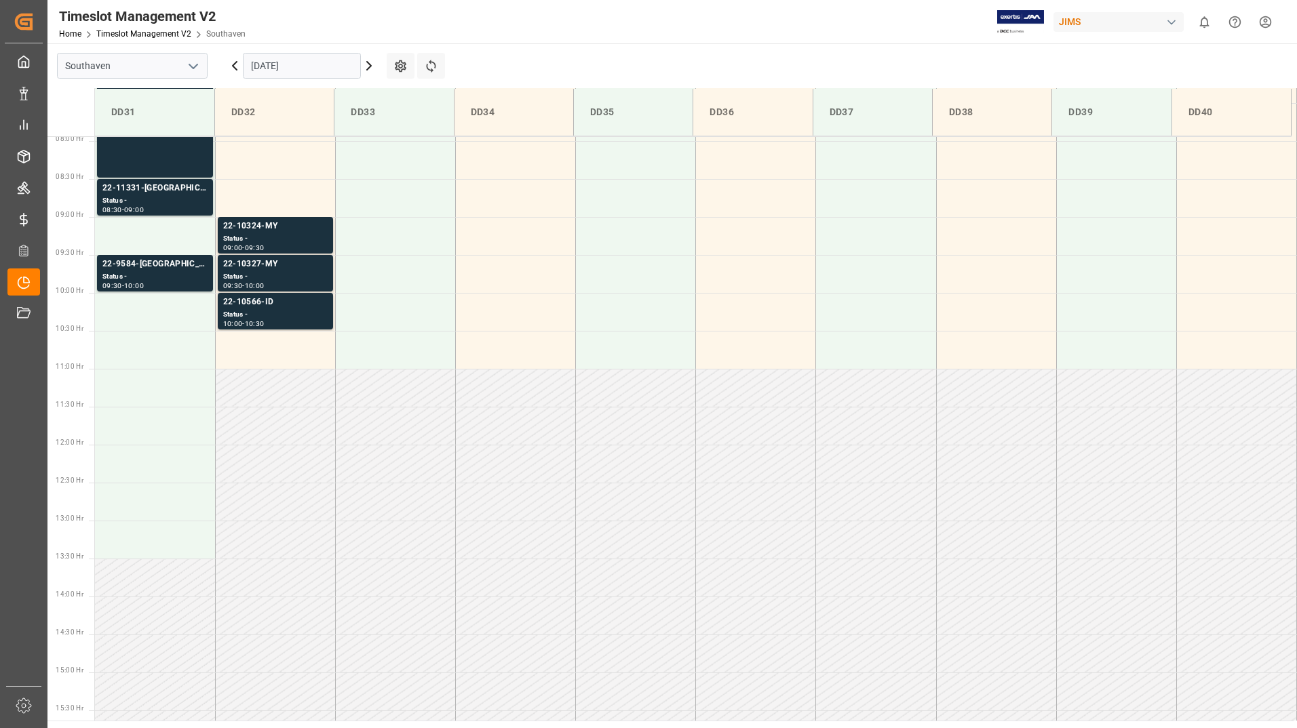
scroll to position [547, 0]
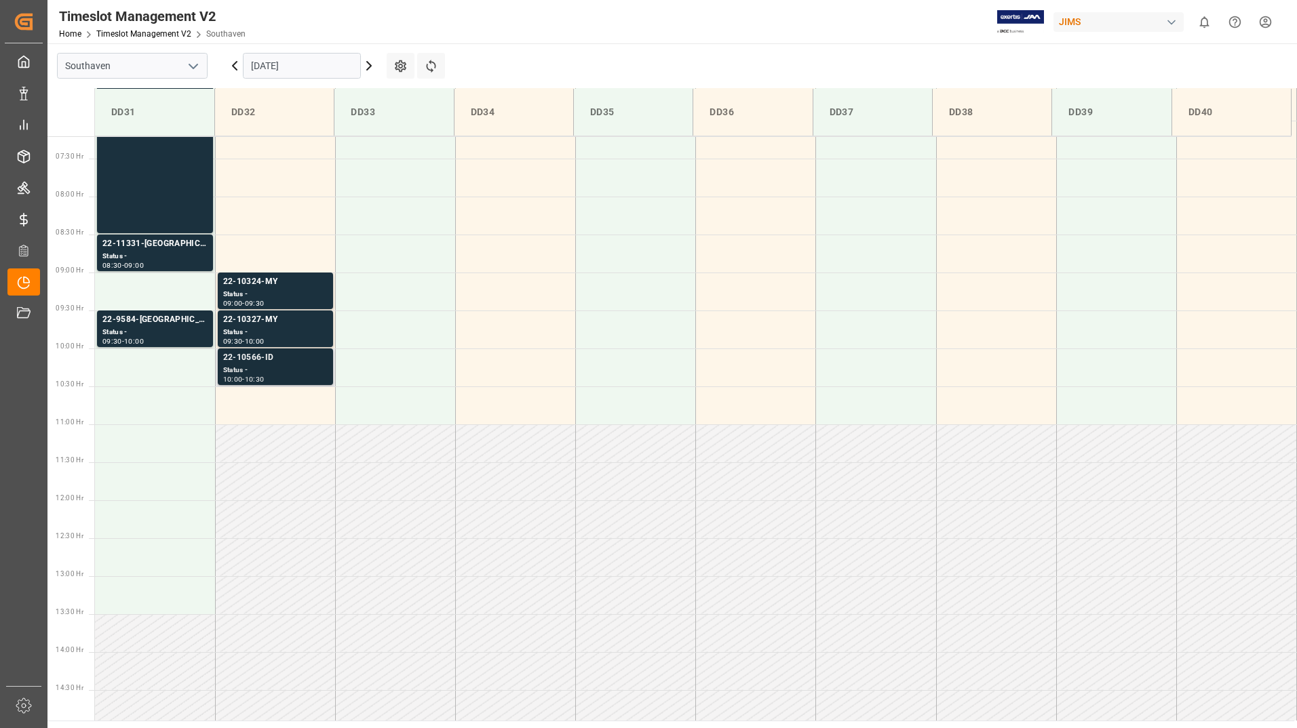
click at [300, 367] on div "Status -" at bounding box center [275, 371] width 104 height 12
click at [305, 332] on div "Status -" at bounding box center [275, 333] width 104 height 12
click at [303, 292] on div "Status -" at bounding box center [275, 295] width 104 height 12
click at [306, 329] on div "Status -" at bounding box center [275, 333] width 104 height 12
click at [300, 366] on div "Status -" at bounding box center [275, 371] width 104 height 12
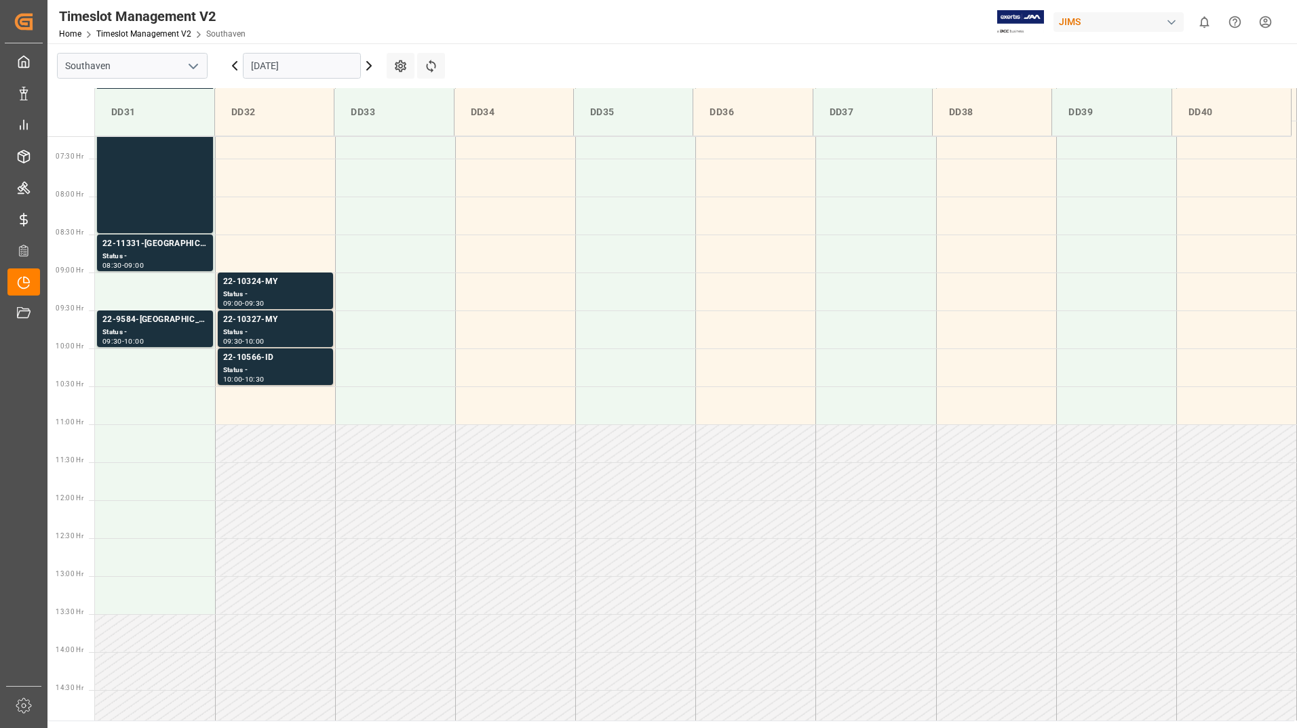
click at [1265, 53] on main "Southaven [DATE] Settings Refresh Time Slots DD31 DD32 DD33 DD34 DD35 DD36 DD37…" at bounding box center [670, 382] width 1247 height 678
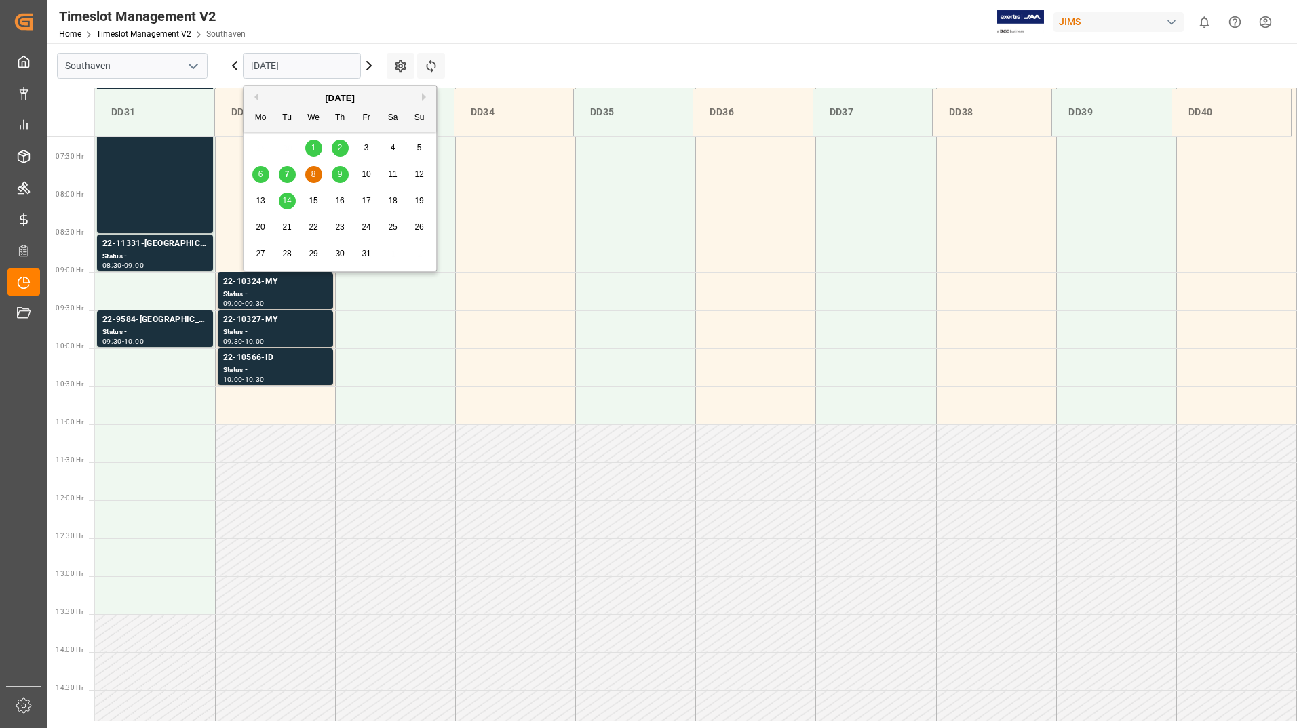
click at [303, 66] on input "[DATE]" at bounding box center [302, 66] width 118 height 26
click at [288, 176] on span "7" at bounding box center [287, 174] width 5 height 9
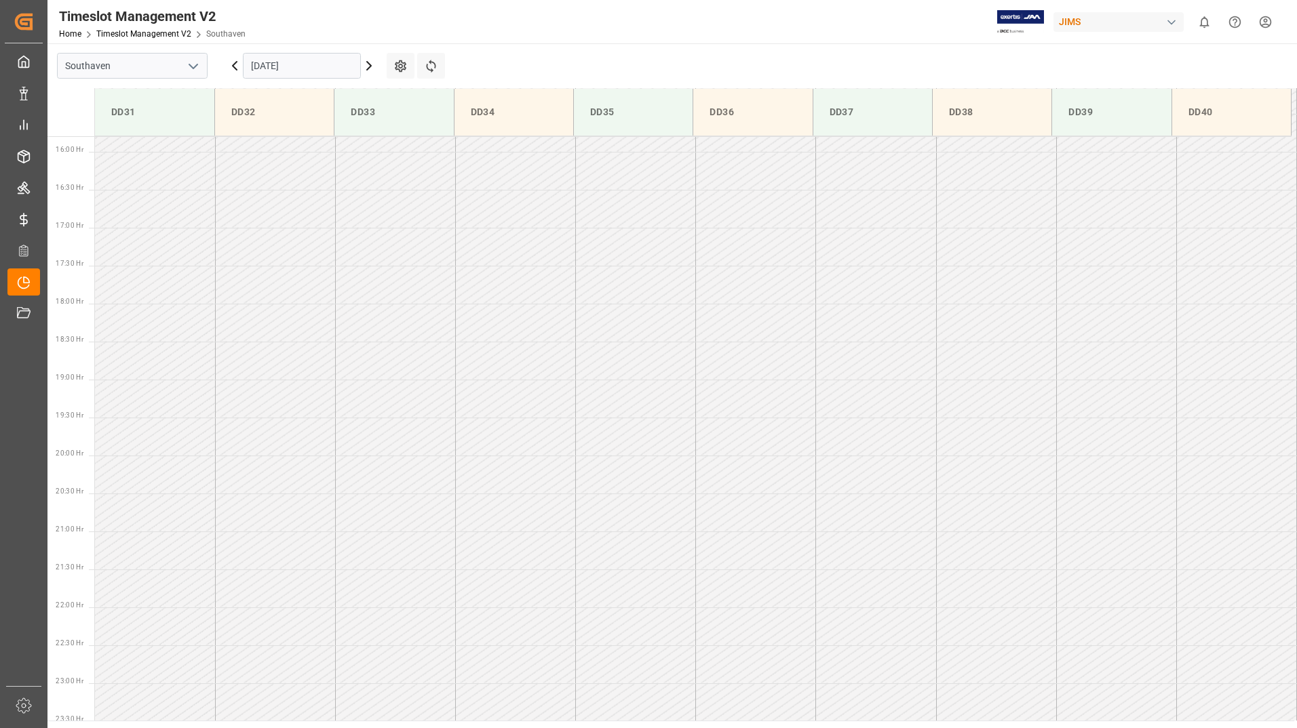
scroll to position [1239, 0]
click at [431, 65] on icon at bounding box center [431, 66] width 14 height 14
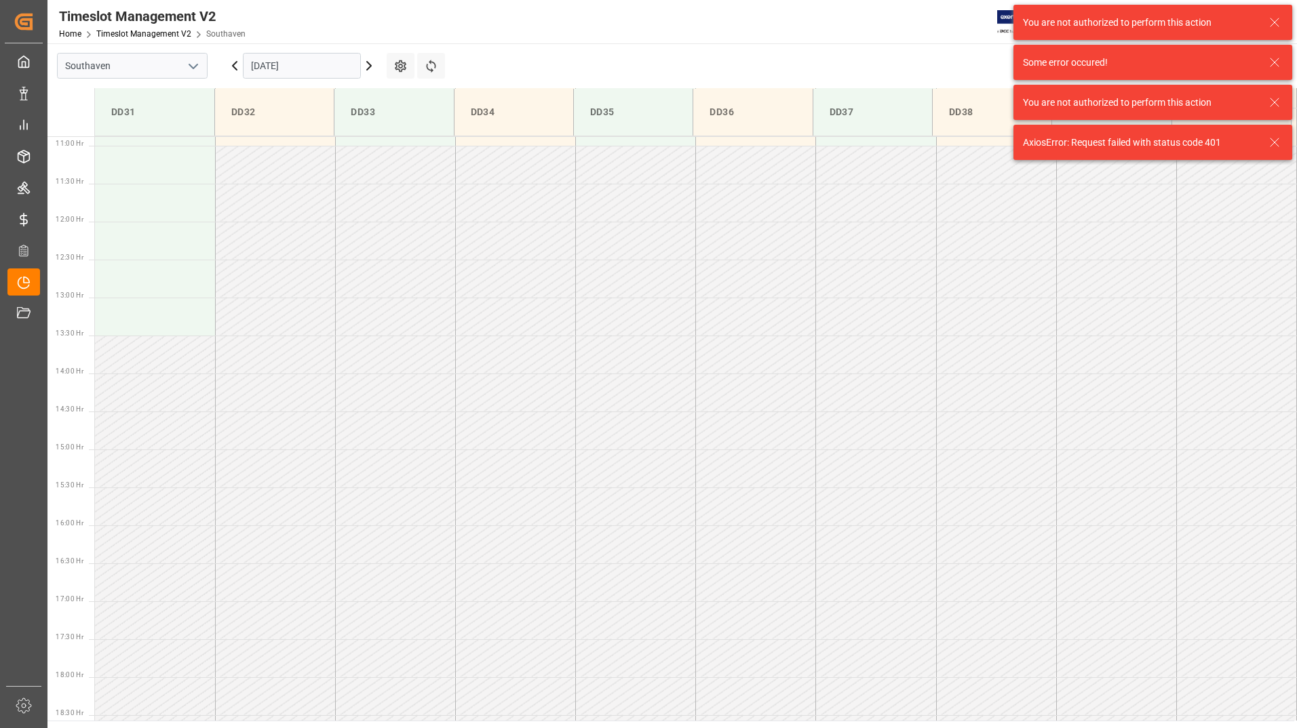
scroll to position [827, 0]
click at [1276, 16] on icon at bounding box center [1274, 22] width 16 height 16
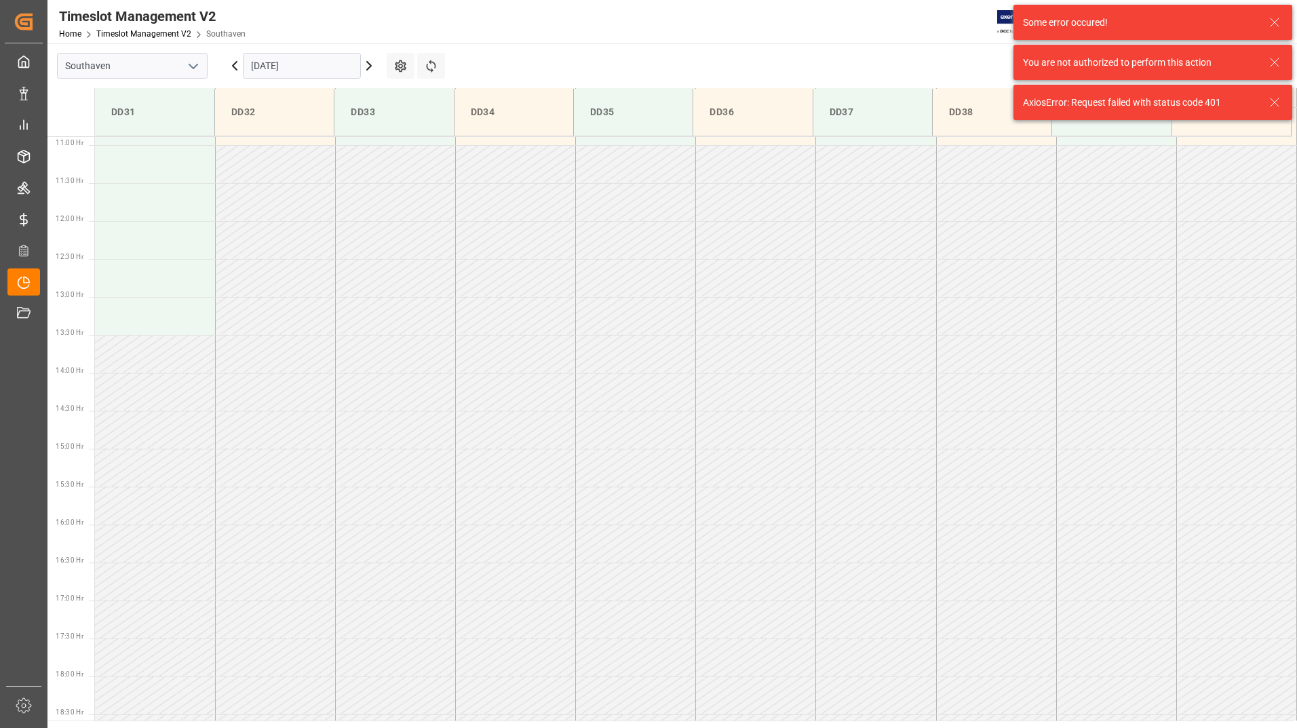
click at [1273, 59] on icon at bounding box center [1274, 62] width 16 height 16
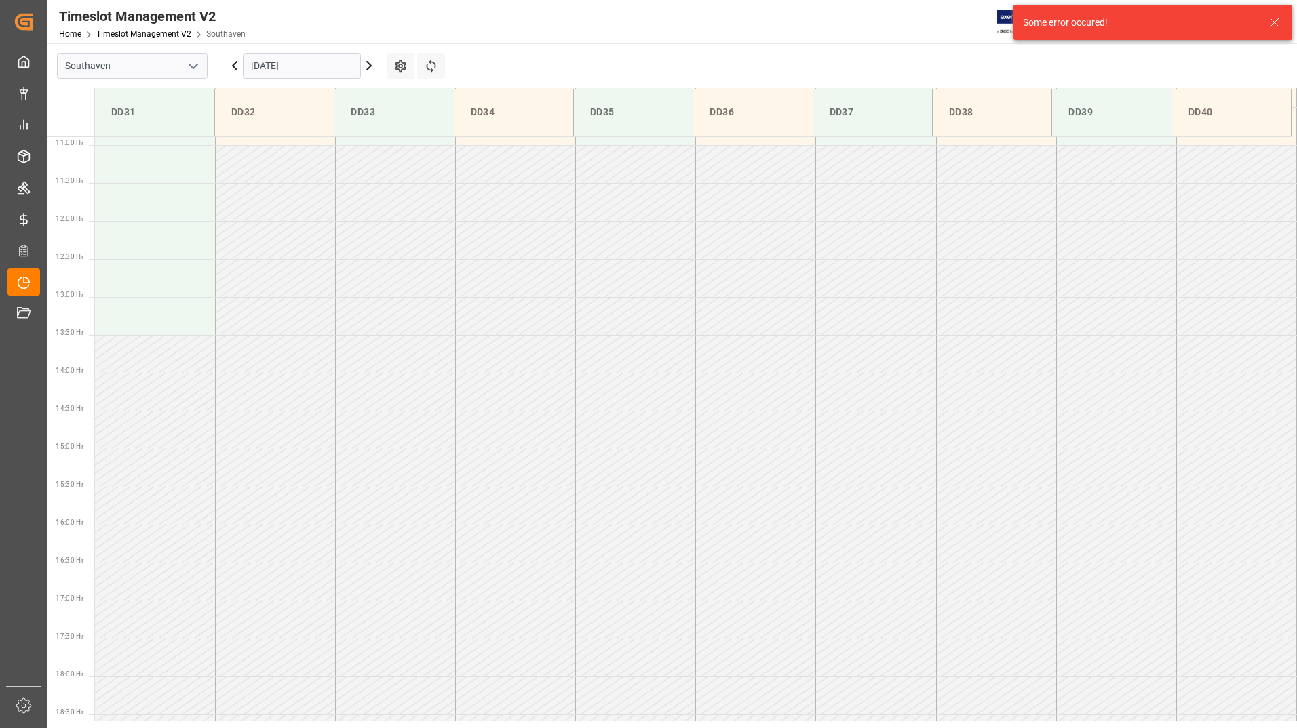
click at [1279, 18] on icon at bounding box center [1274, 22] width 16 height 16
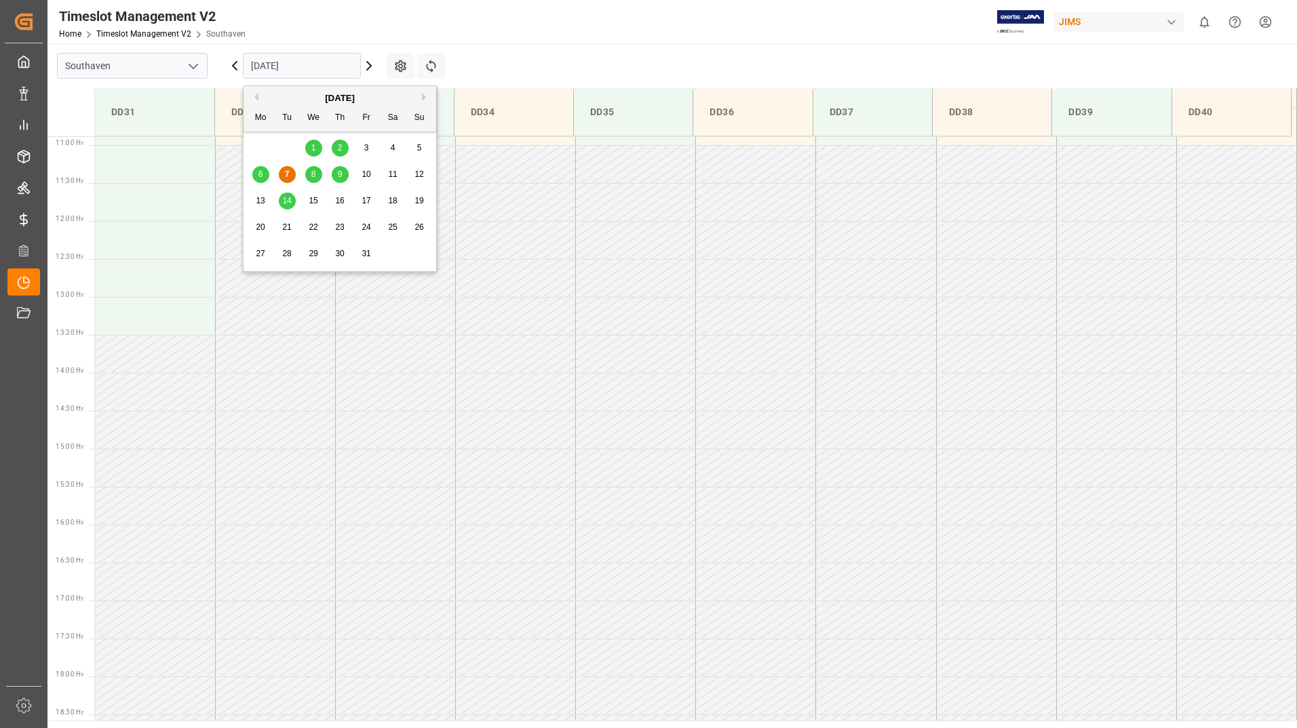
click at [319, 64] on input "[DATE]" at bounding box center [302, 66] width 118 height 26
click at [313, 175] on span "8" at bounding box center [313, 174] width 5 height 9
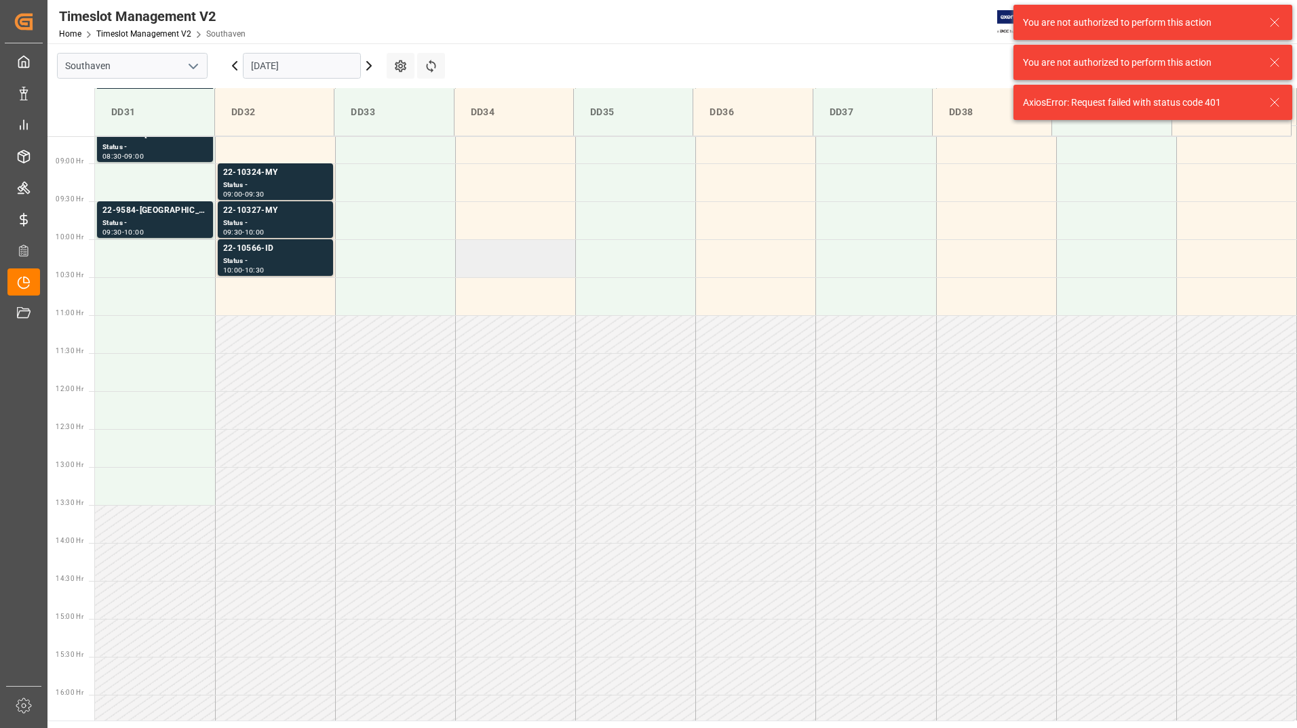
scroll to position [420, 0]
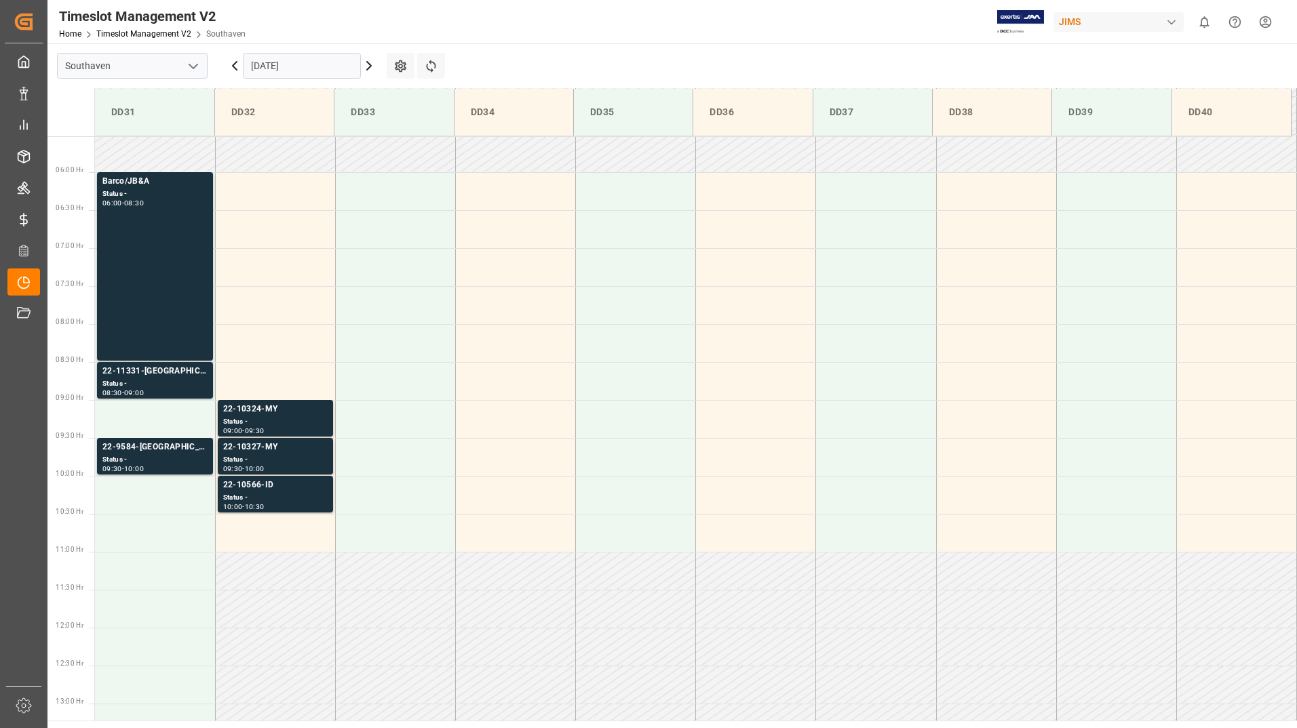
click at [370, 68] on icon at bounding box center [369, 66] width 16 height 16
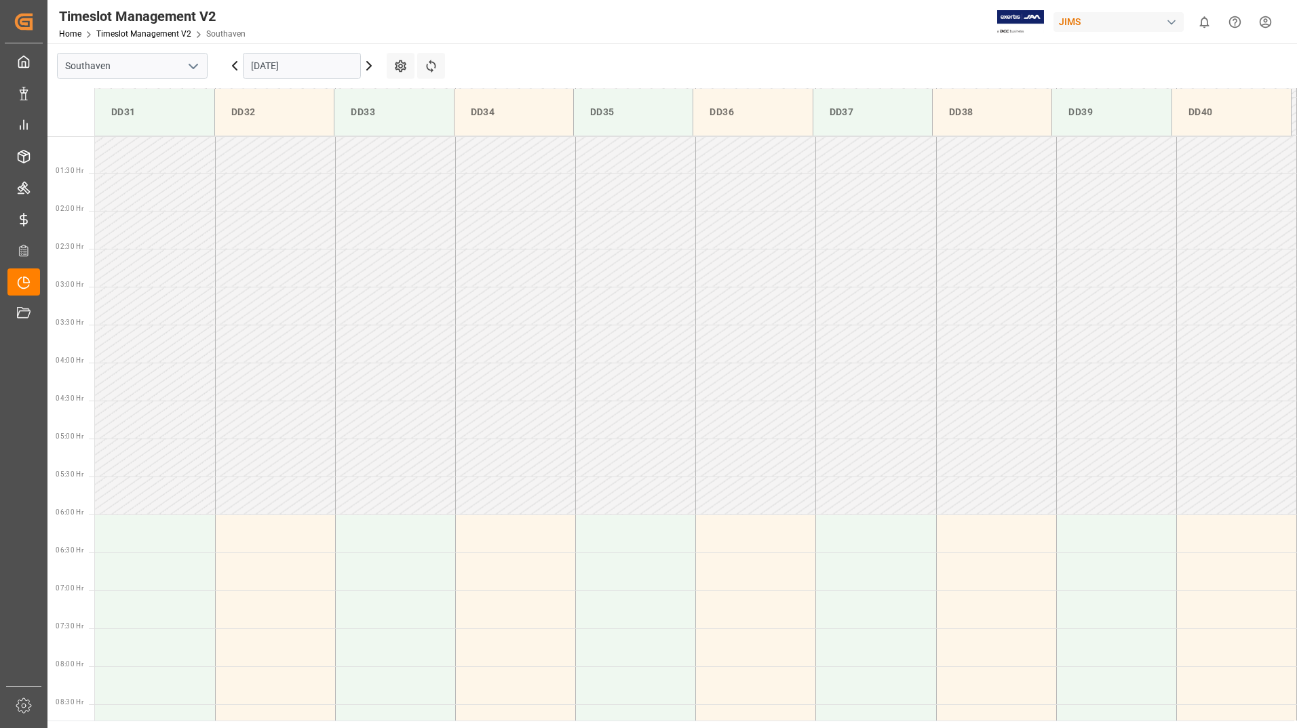
scroll to position [0, 0]
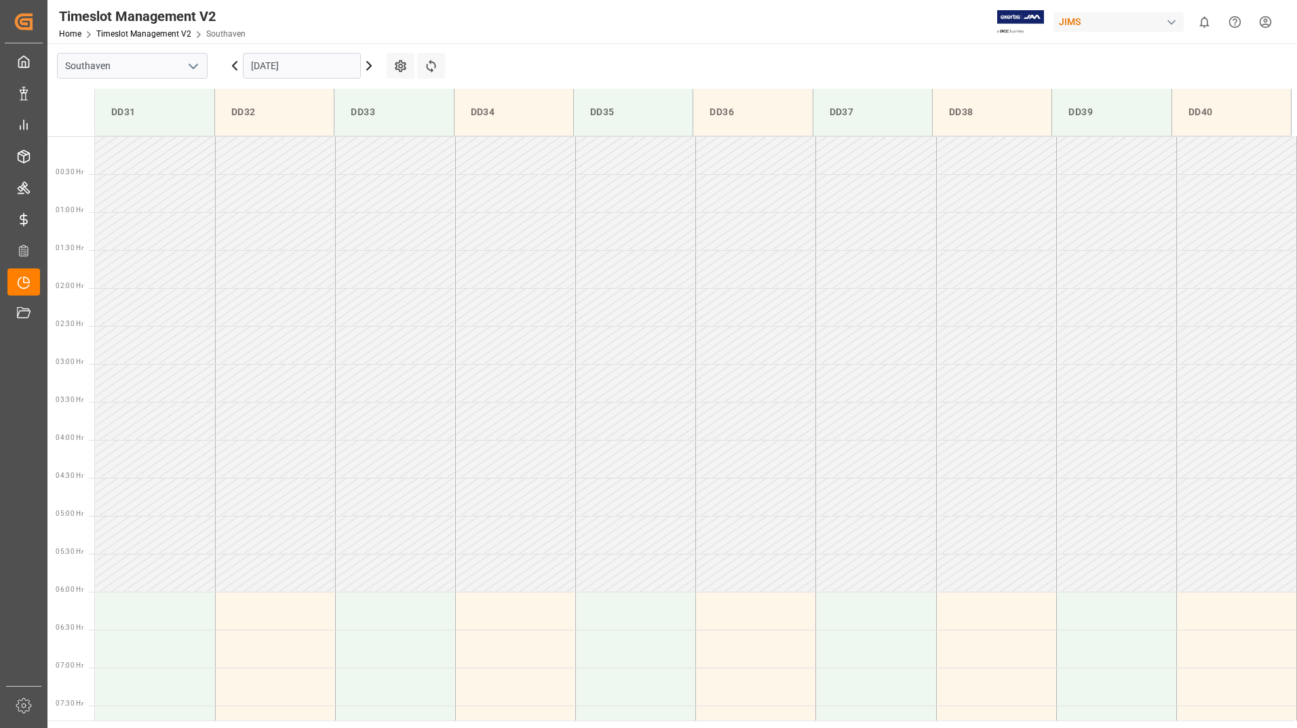
click at [236, 67] on icon at bounding box center [235, 66] width 16 height 16
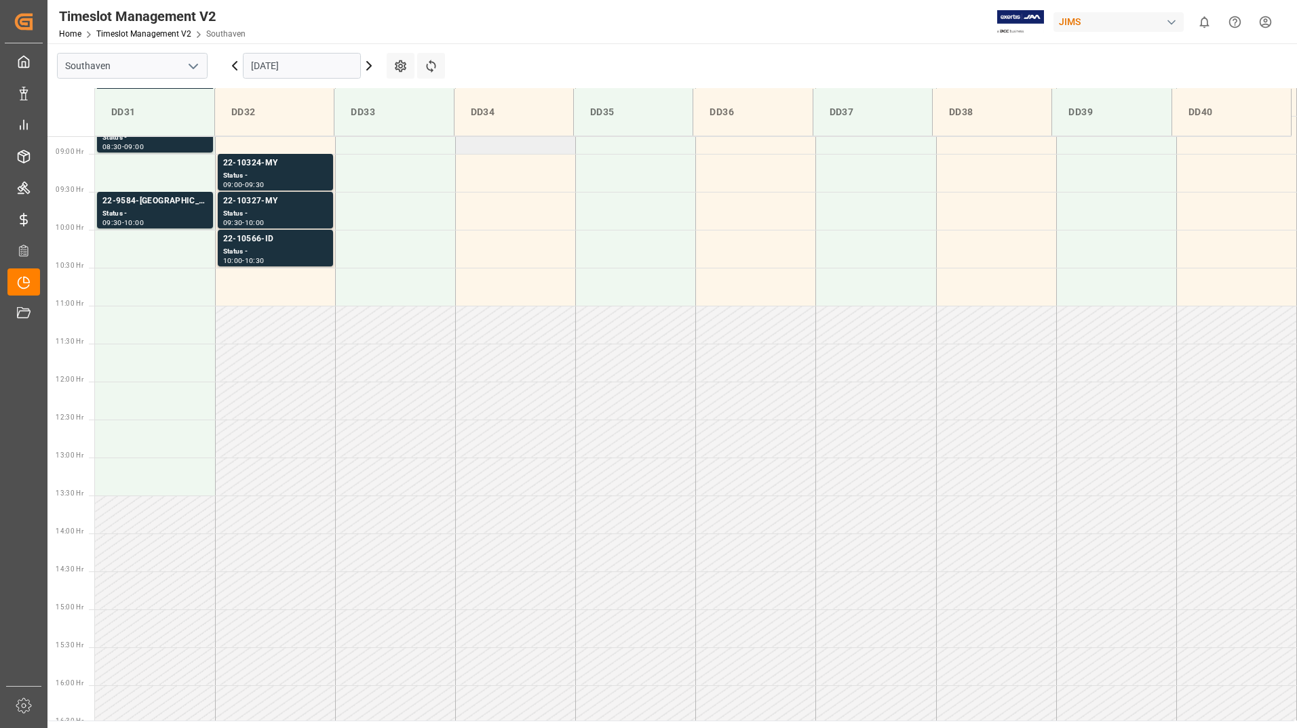
scroll to position [420, 0]
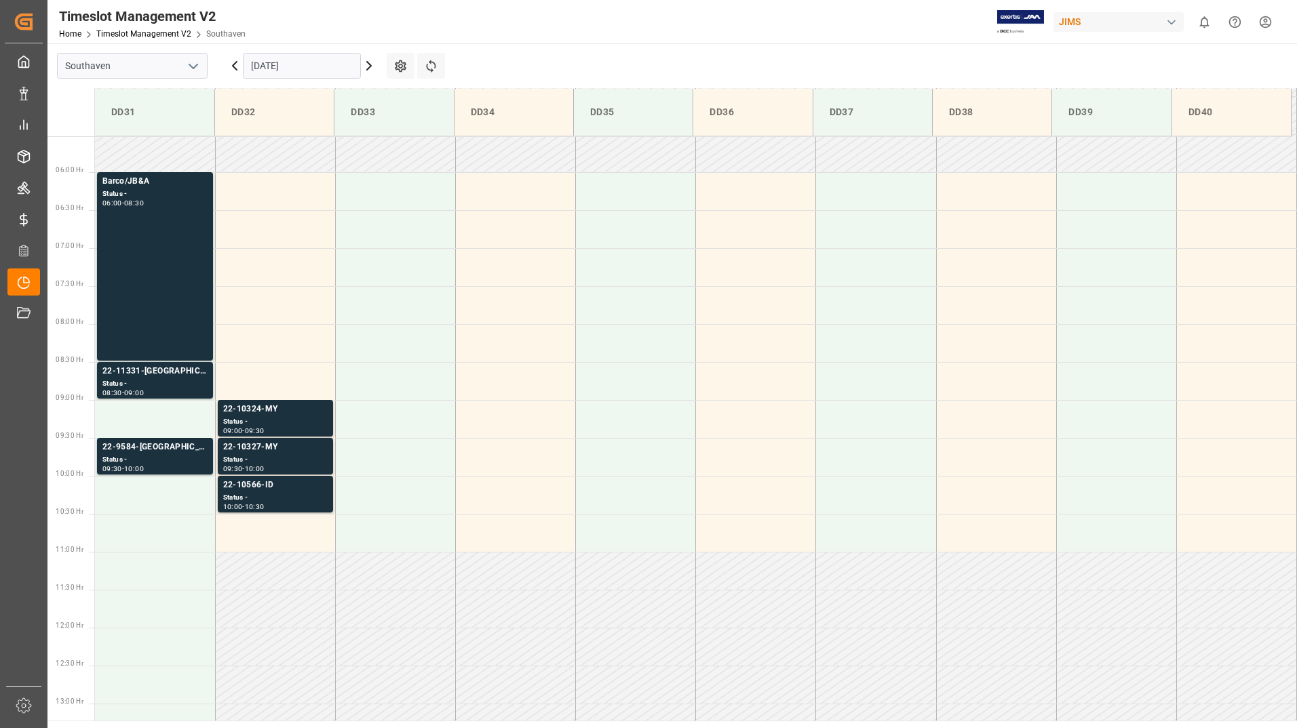
click at [233, 66] on icon at bounding box center [235, 66] width 4 height 8
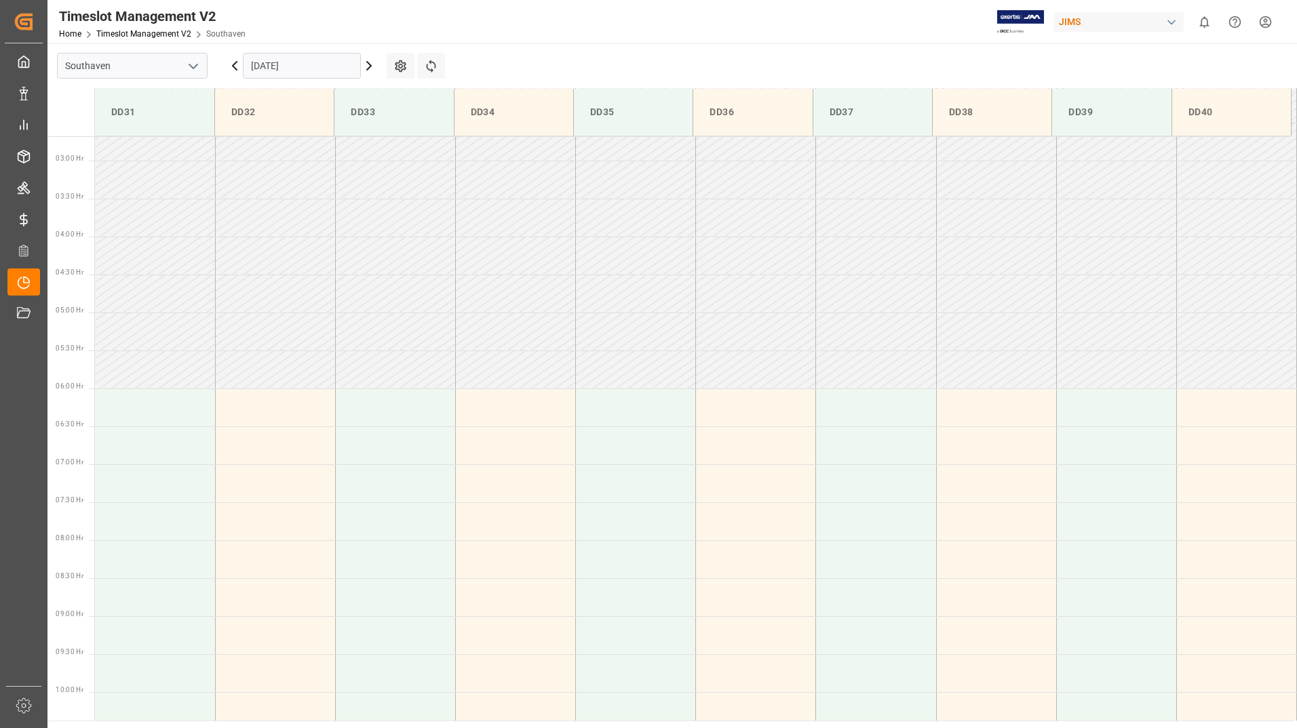
scroll to position [0, 0]
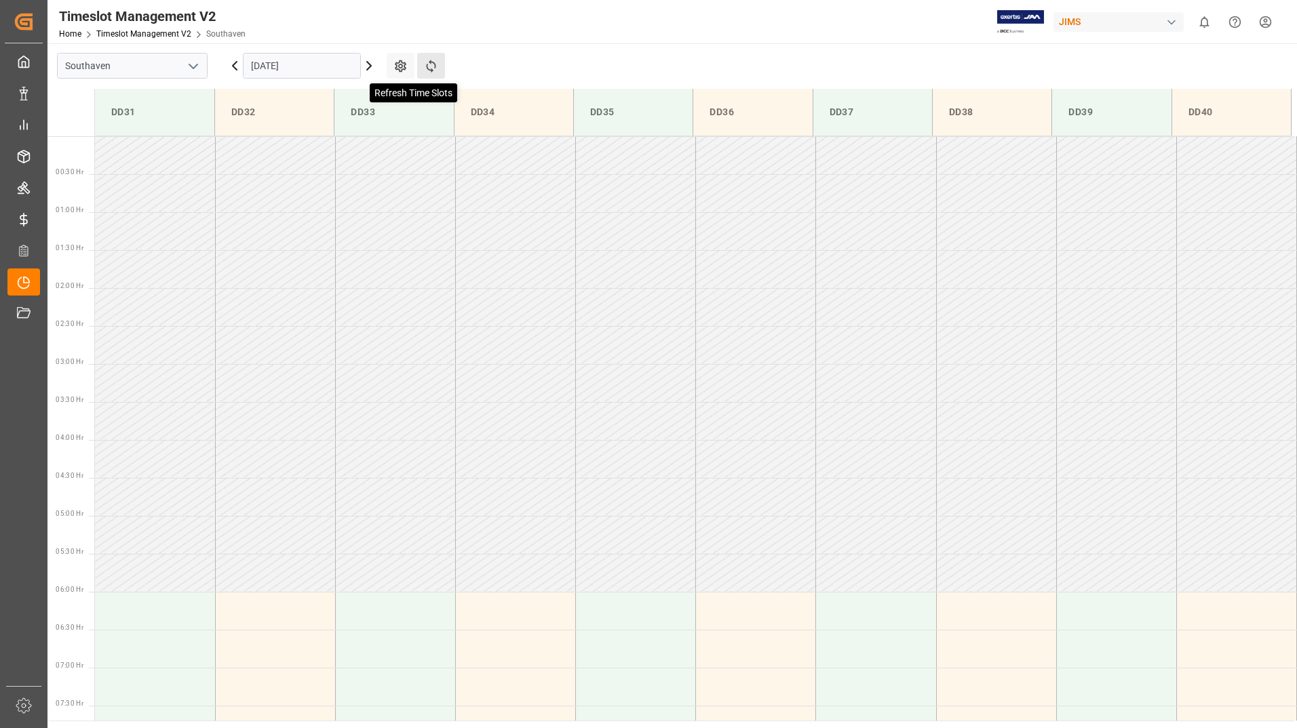
click at [431, 68] on icon at bounding box center [431, 66] width 14 height 14
